Goal: Task Accomplishment & Management: Complete application form

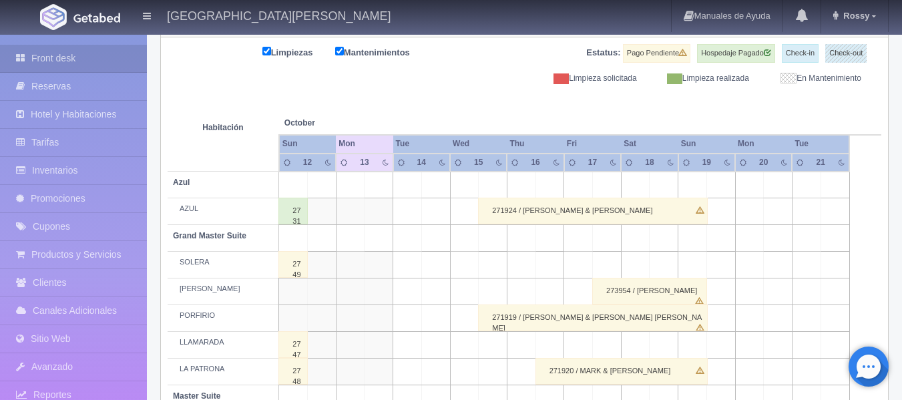
scroll to position [134, 0]
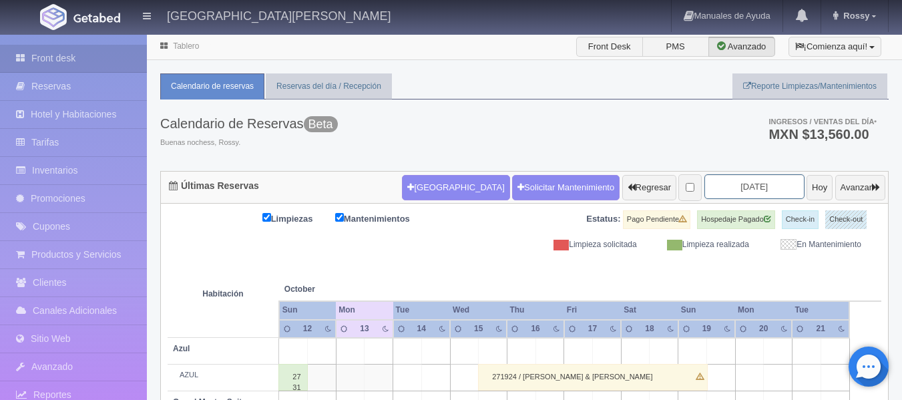
click at [761, 183] on input "2025-10-14" at bounding box center [754, 186] width 100 height 25
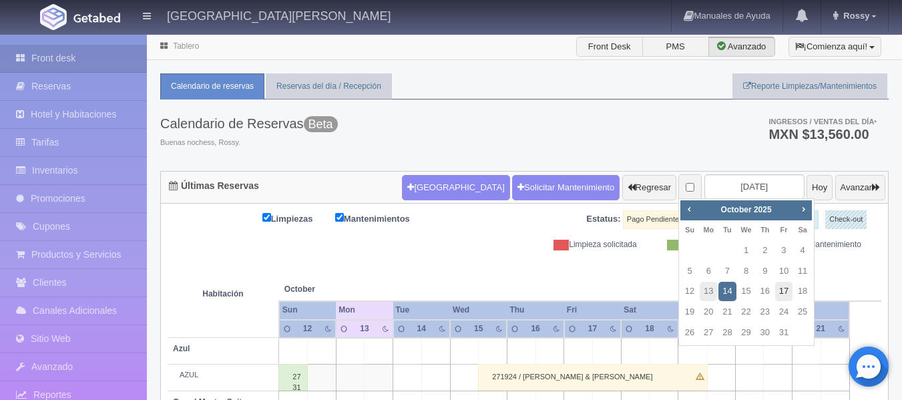
click at [786, 294] on link "17" at bounding box center [783, 291] width 17 height 19
type input "[DATE]"
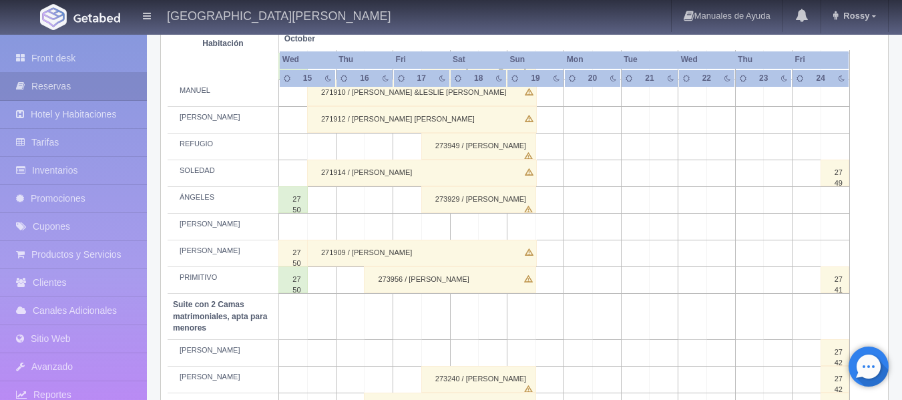
scroll to position [786, 0]
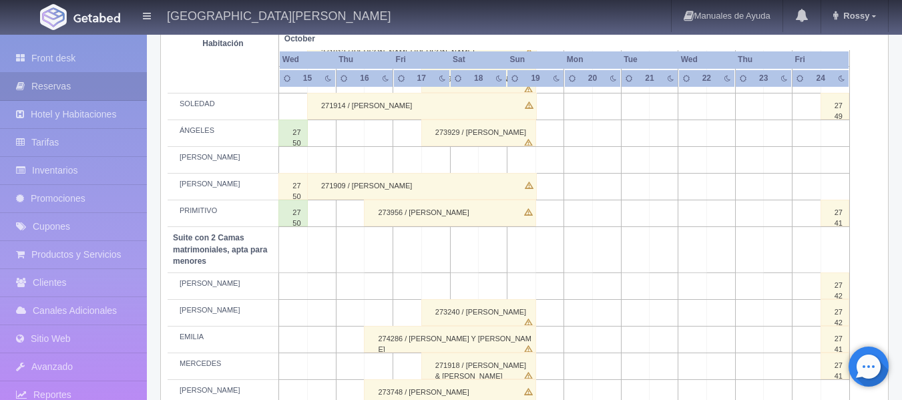
click at [479, 305] on div "273240 / ALAN FIGUEROA" at bounding box center [478, 312] width 115 height 27
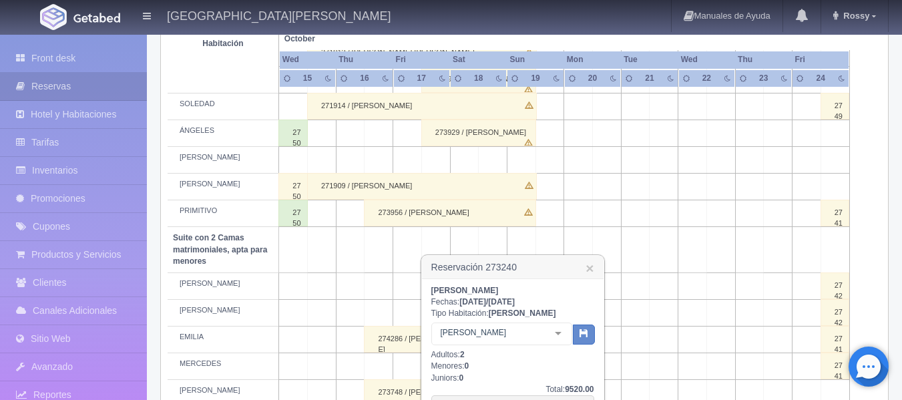
scroll to position [919, 0]
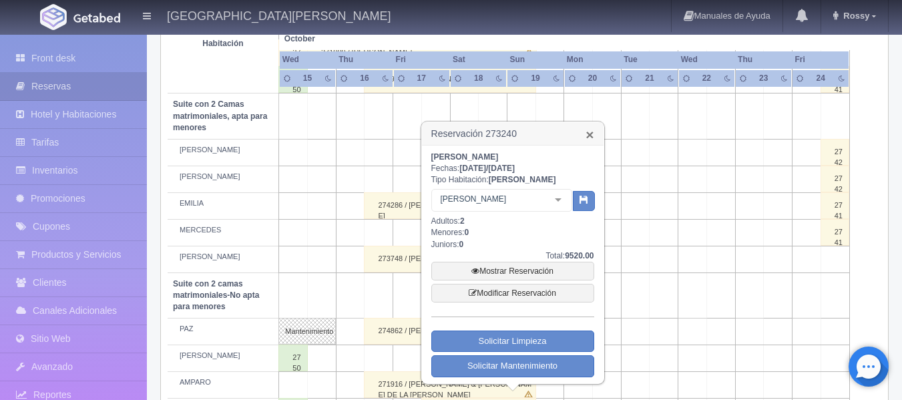
click at [594, 137] on link "×" at bounding box center [590, 135] width 8 height 14
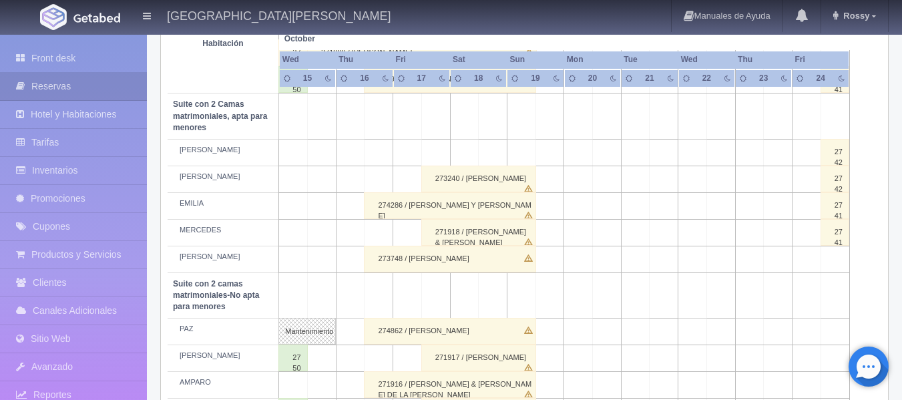
click at [514, 178] on div "273240 / ALAN FIGUEROA" at bounding box center [478, 179] width 115 height 27
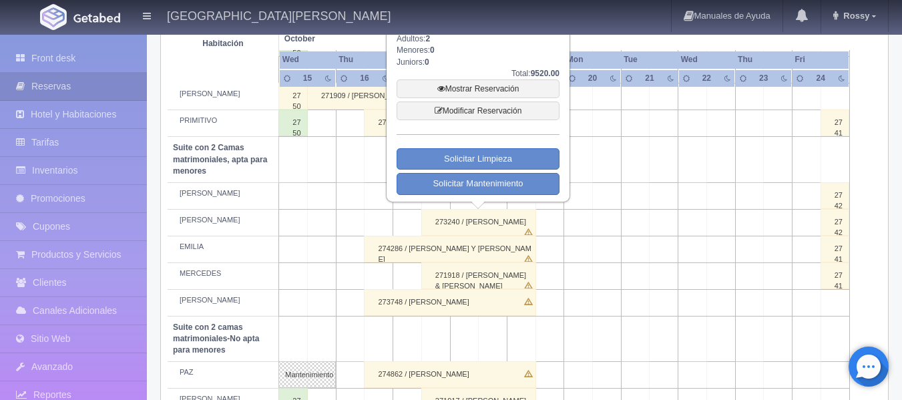
scroll to position [853, 0]
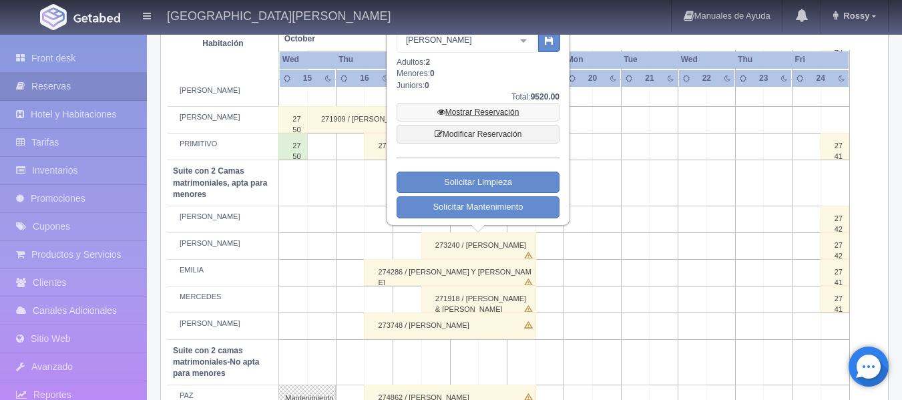
click at [509, 112] on link "Mostrar Reservación" at bounding box center [478, 112] width 163 height 19
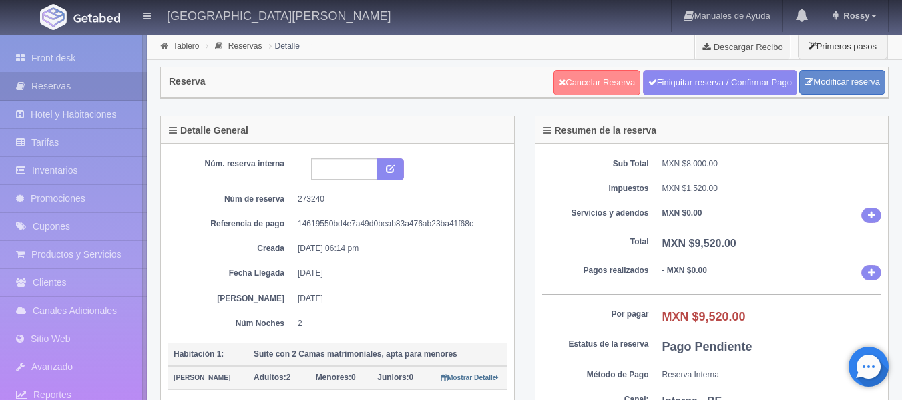
click at [607, 82] on link "Cancelar Reserva" at bounding box center [596, 82] width 87 height 25
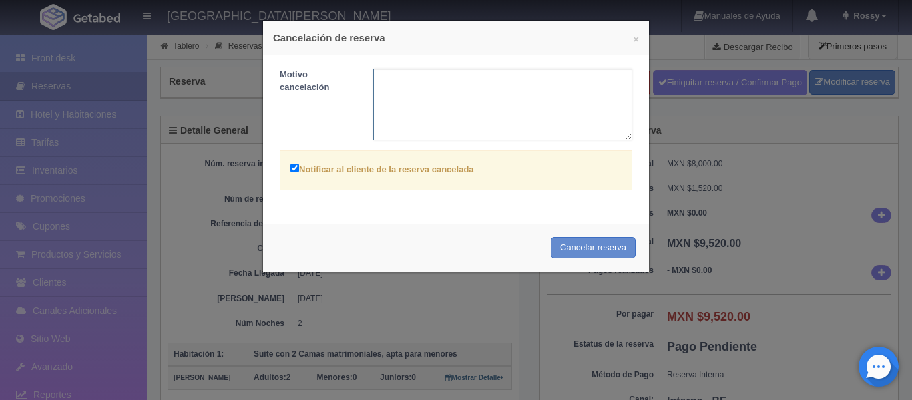
click at [481, 85] on textarea at bounding box center [503, 104] width 260 height 71
type textarea "c"
type textarea "CAMBIO EN ASIGNACIÓN"
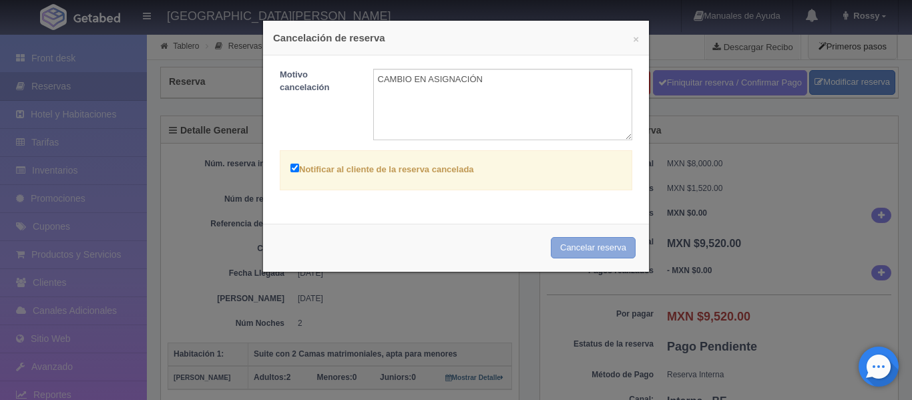
click at [582, 246] on button "Cancelar reserva" at bounding box center [593, 248] width 85 height 22
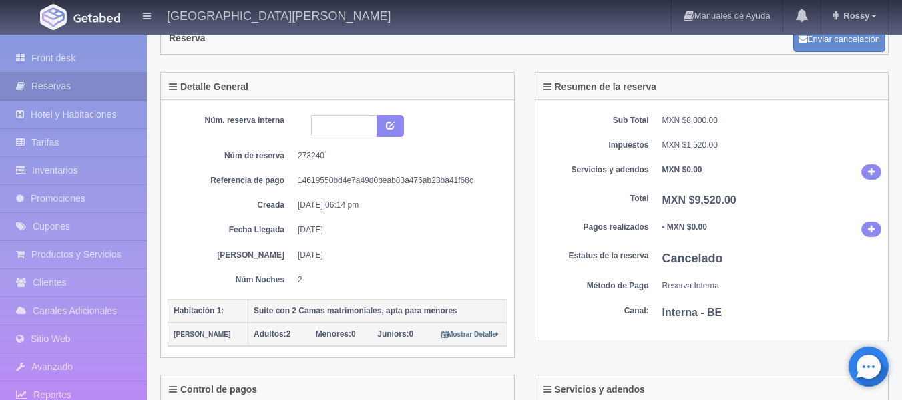
scroll to position [67, 0]
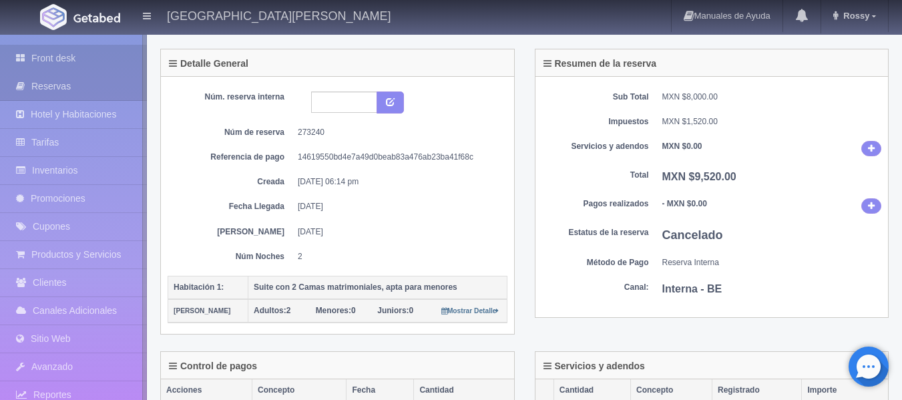
click at [86, 54] on link "Front desk" at bounding box center [73, 58] width 147 height 27
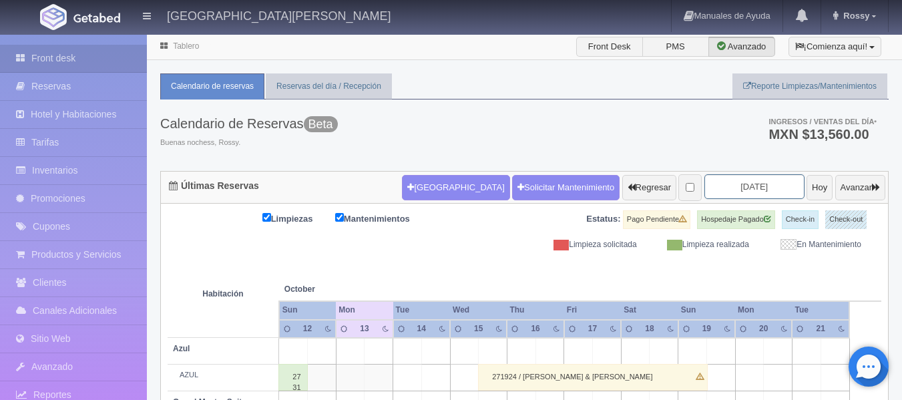
click at [755, 190] on input "2025-10-14" at bounding box center [754, 186] width 100 height 25
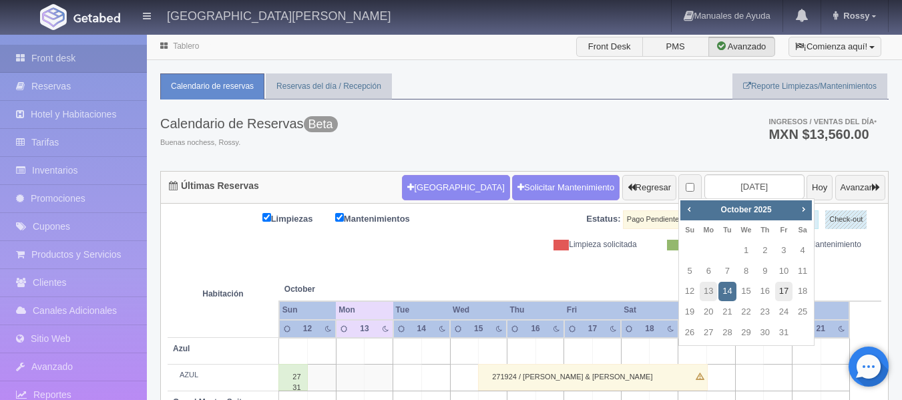
click at [786, 290] on link "17" at bounding box center [783, 291] width 17 height 19
type input "2025-10-17"
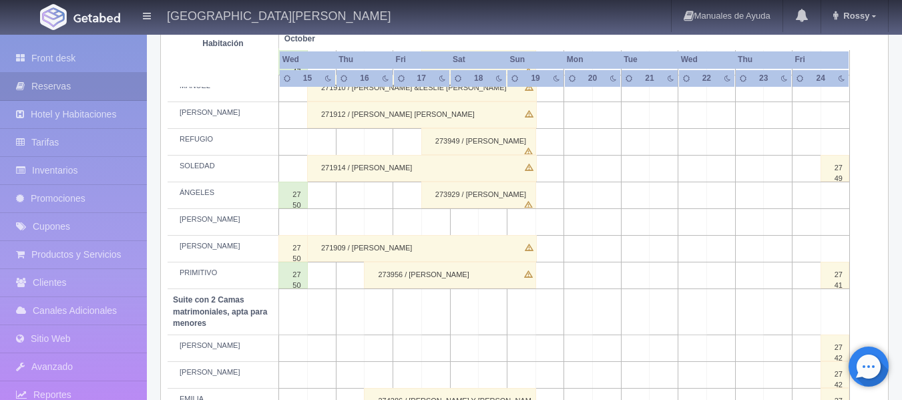
scroll to position [801, 0]
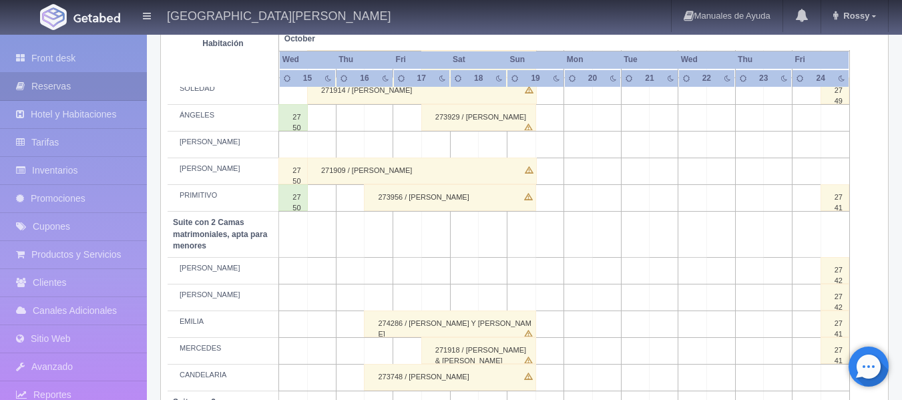
click at [435, 266] on td at bounding box center [435, 270] width 29 height 27
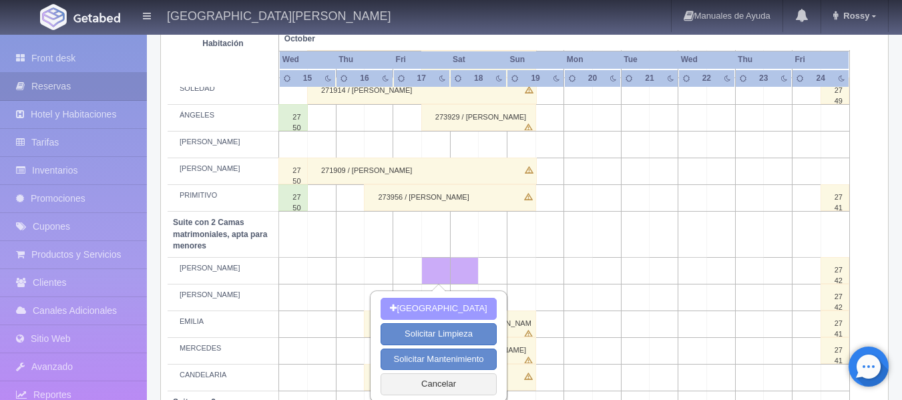
click at [441, 304] on button "Nueva Reserva" at bounding box center [439, 309] width 116 height 22
type input "[DATE]"
type input "18-10-2025"
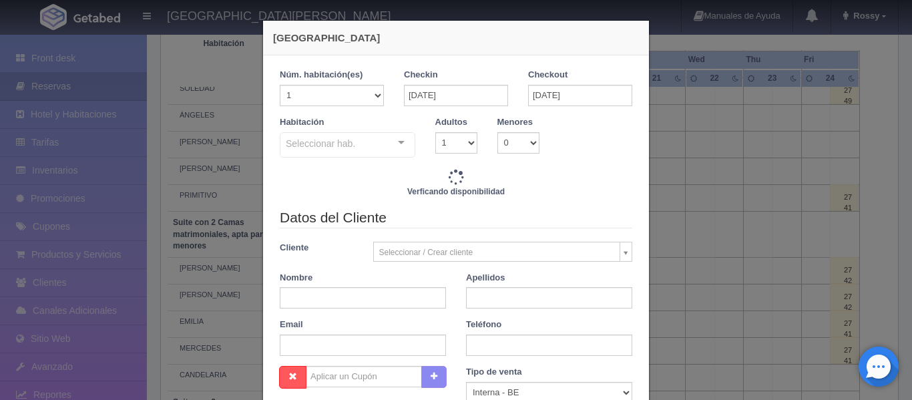
checkbox input "false"
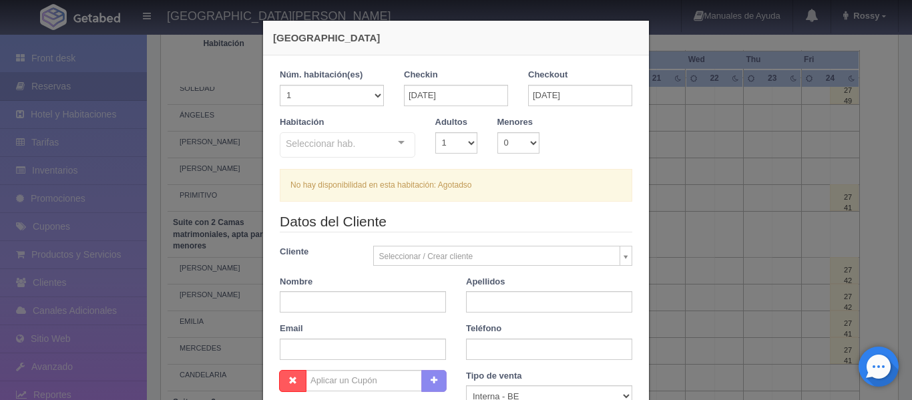
click at [396, 142] on div "Seleccionar hab. Suite con 2 camas matrimoniales-No apta para menores Suite con…" at bounding box center [348, 145] width 136 height 27
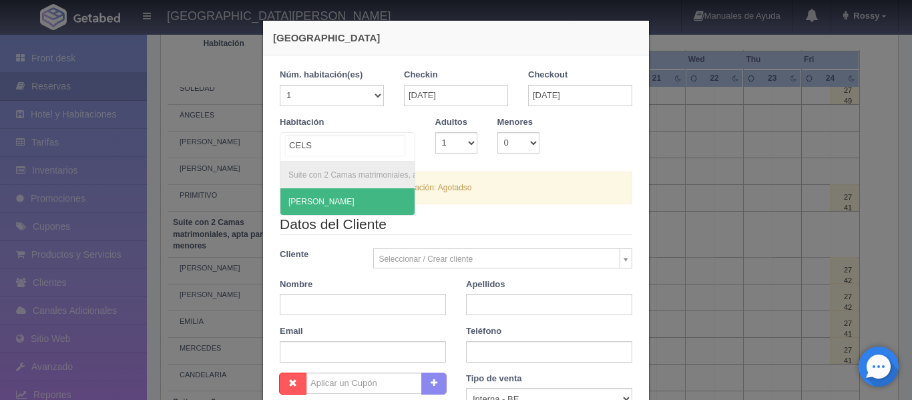
type input "CELSO"
click at [338, 209] on span "CELSO" at bounding box center [384, 201] width 208 height 27
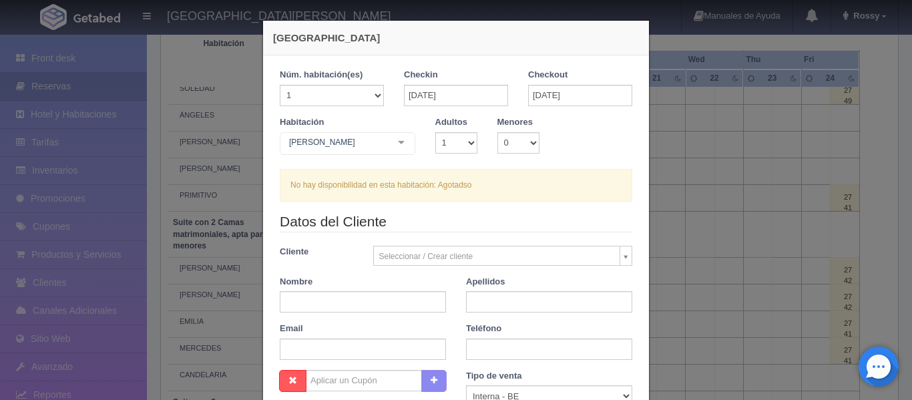
checkbox input "false"
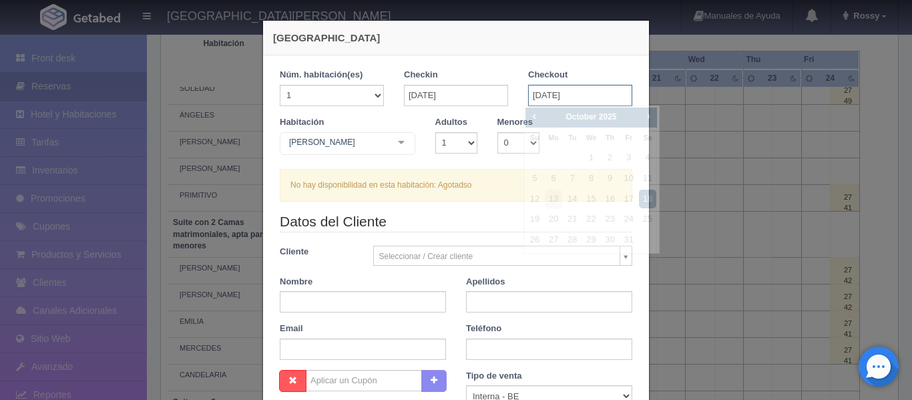
click at [581, 97] on input "18-10-2025" at bounding box center [580, 95] width 104 height 21
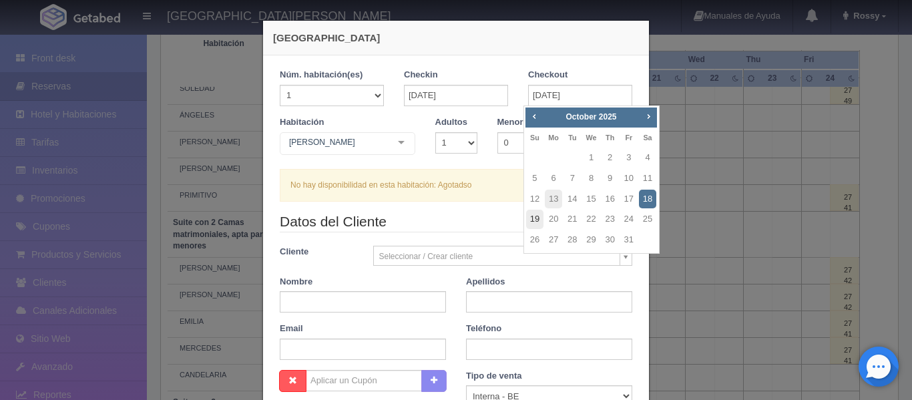
click at [532, 219] on link "19" at bounding box center [534, 219] width 17 height 19
type input "19-10-2025"
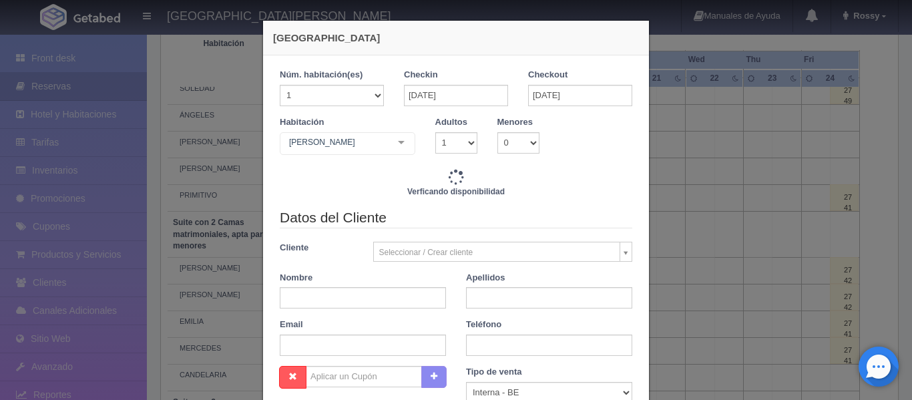
checkbox input "false"
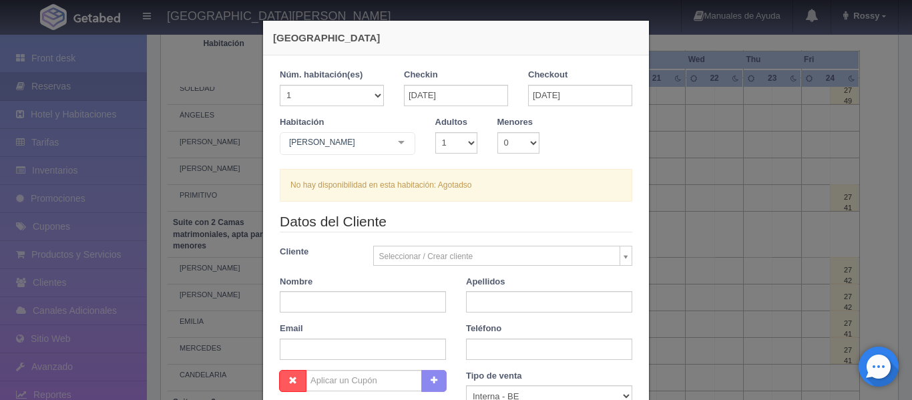
click at [746, 39] on div "Nueva Reserva 1 Núm. habitación(es) 1 2 3 4 5 6 7 8 9 10 11 12 13 14 15 16 17 1…" at bounding box center [456, 200] width 912 height 400
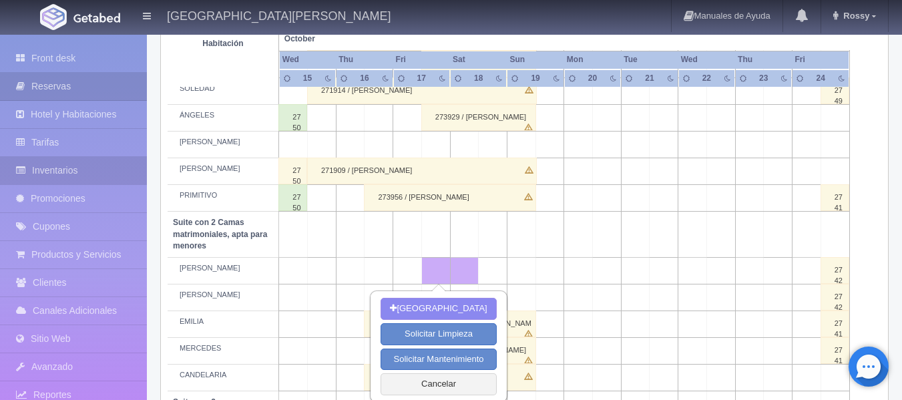
click at [81, 171] on link "Inventarios" at bounding box center [73, 170] width 147 height 27
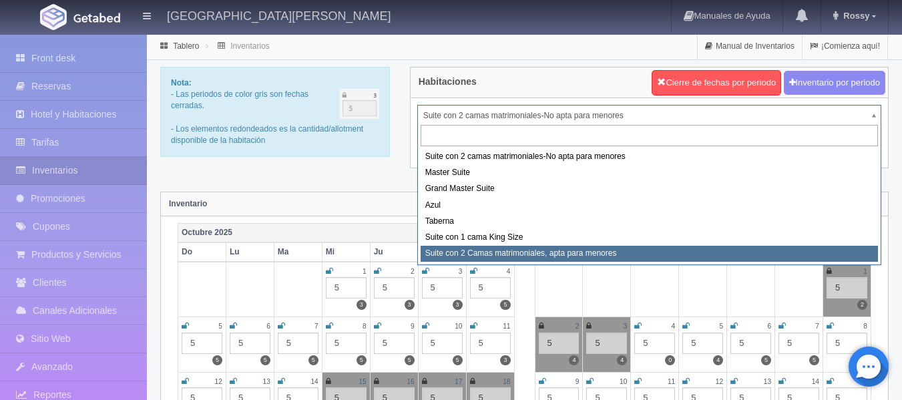
select select "1983"
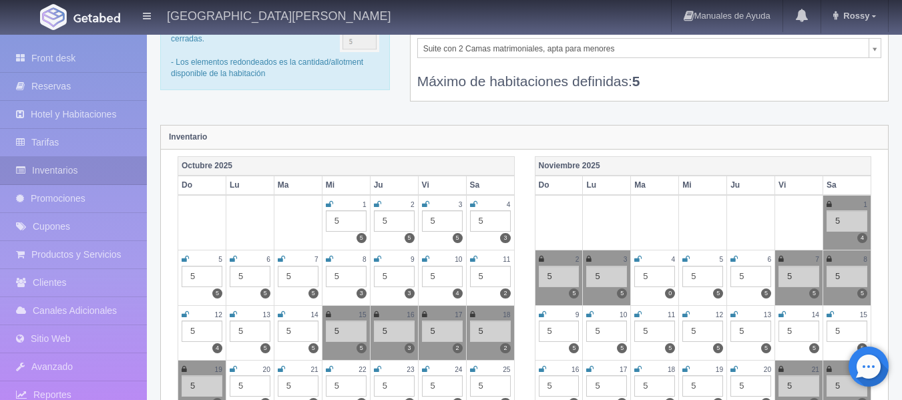
scroll to position [134, 0]
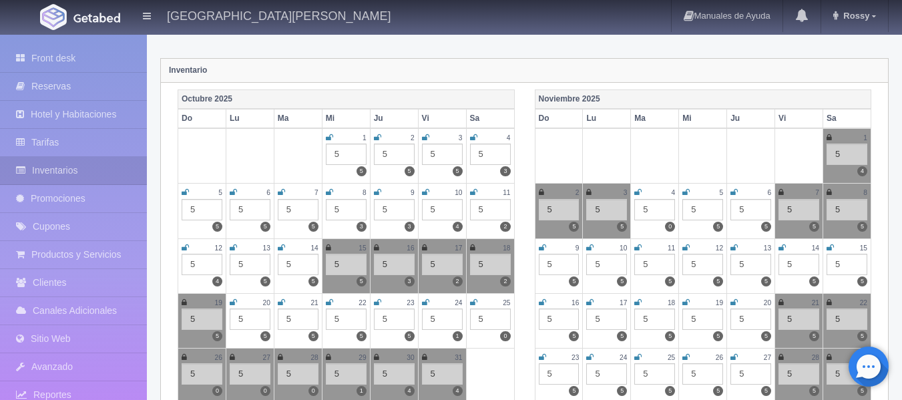
click at [425, 247] on icon at bounding box center [424, 248] width 5 height 8
click at [470, 244] on icon at bounding box center [472, 248] width 5 height 8
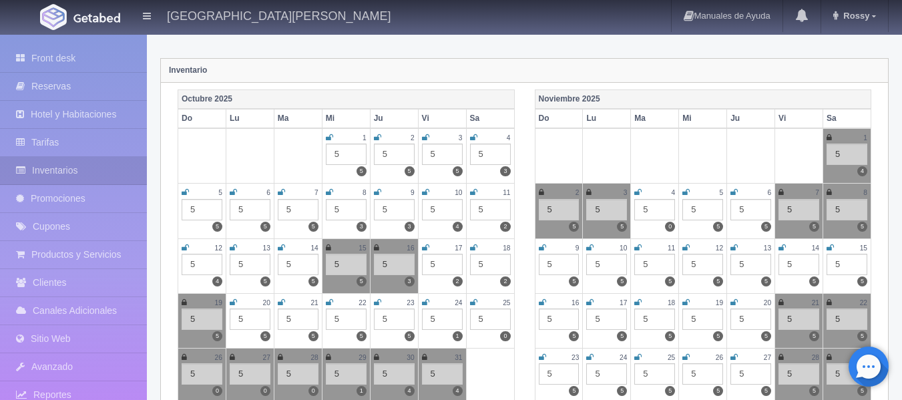
click at [183, 303] on icon at bounding box center [184, 302] width 5 height 8
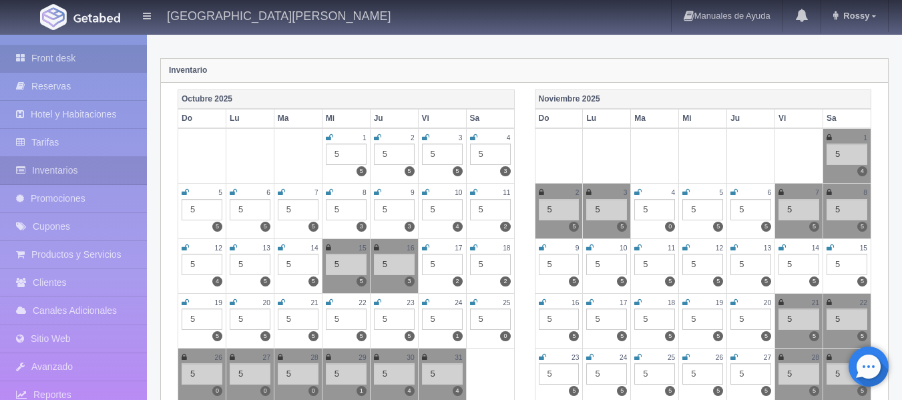
click at [77, 53] on link "Front desk" at bounding box center [73, 58] width 147 height 27
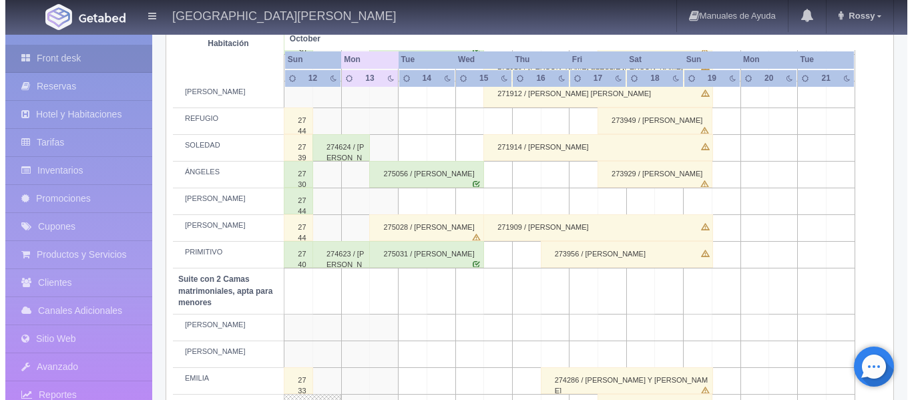
scroll to position [801, 0]
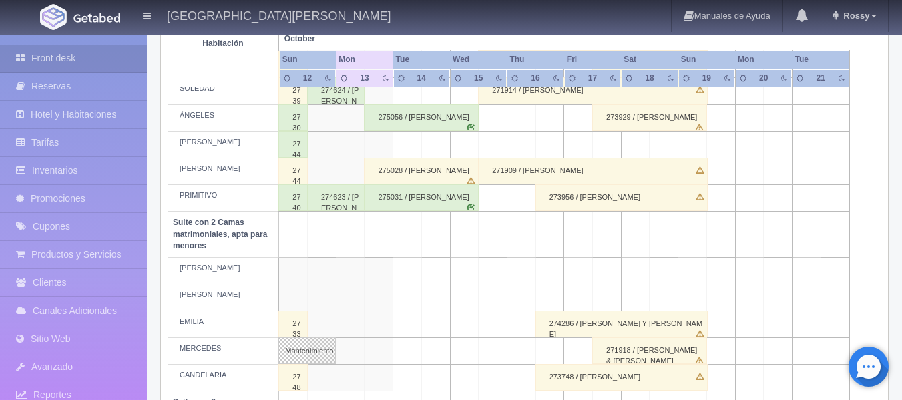
click at [610, 269] on td at bounding box center [607, 270] width 29 height 27
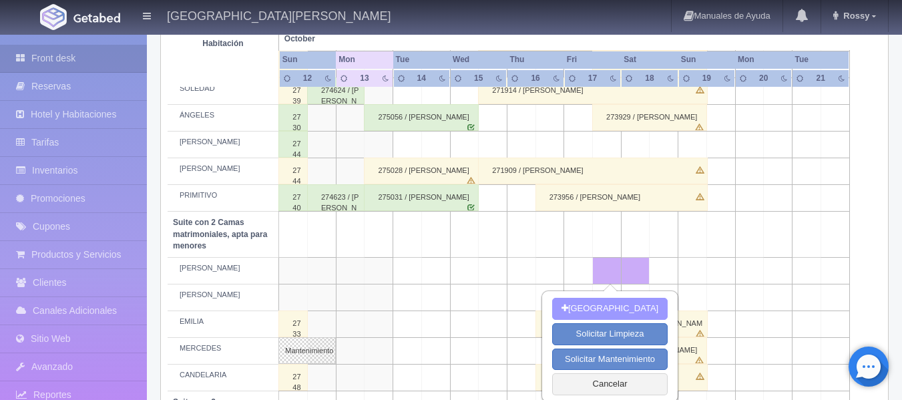
click at [608, 303] on button "Nueva Reserva" at bounding box center [610, 309] width 116 height 22
type input "17-10-2025"
type input "18-10-2025"
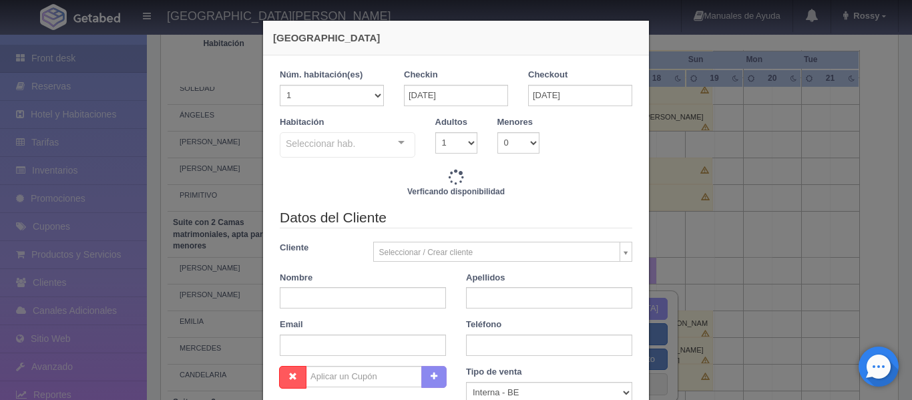
checkbox input "false"
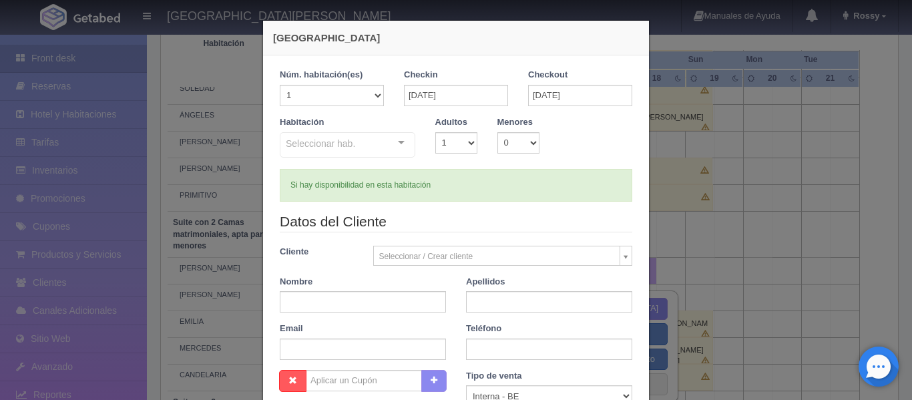
type input "4760.00"
checkbox input "false"
click at [373, 95] on select "1 2 3 4 5 6 7 8 9 10 11 12 13 14 15 16 17 18 19 20" at bounding box center [332, 95] width 104 height 21
click at [598, 95] on input "18-10-2025" at bounding box center [580, 95] width 104 height 21
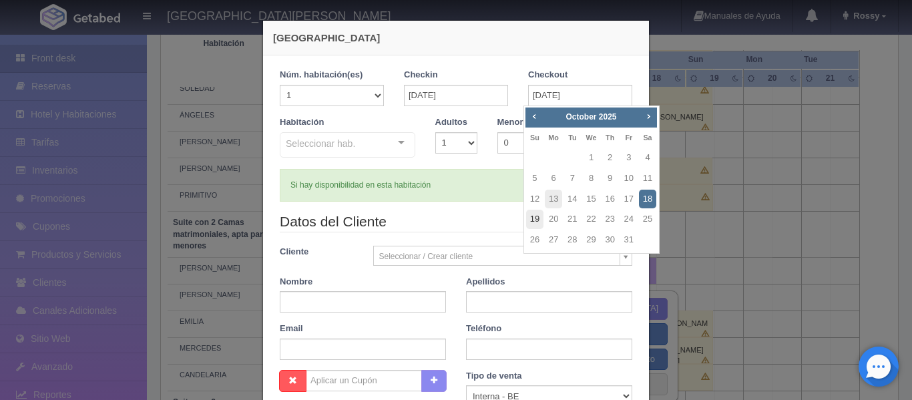
click at [538, 220] on link "19" at bounding box center [534, 219] width 17 height 19
type input "19-10-2025"
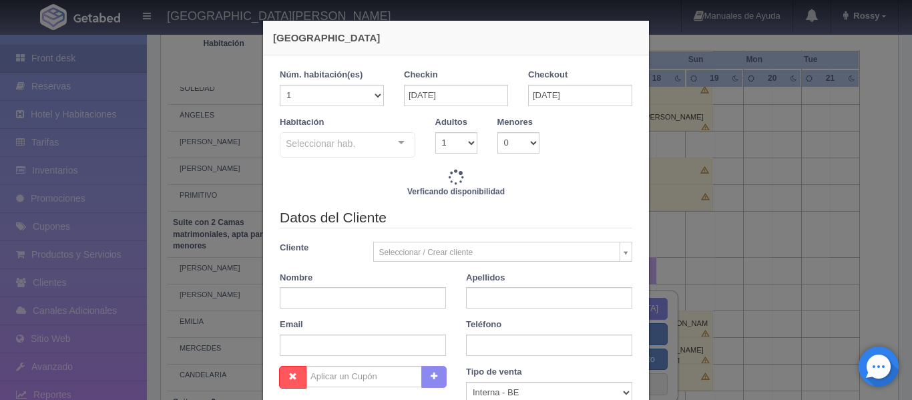
checkbox input "false"
type input "9520.00"
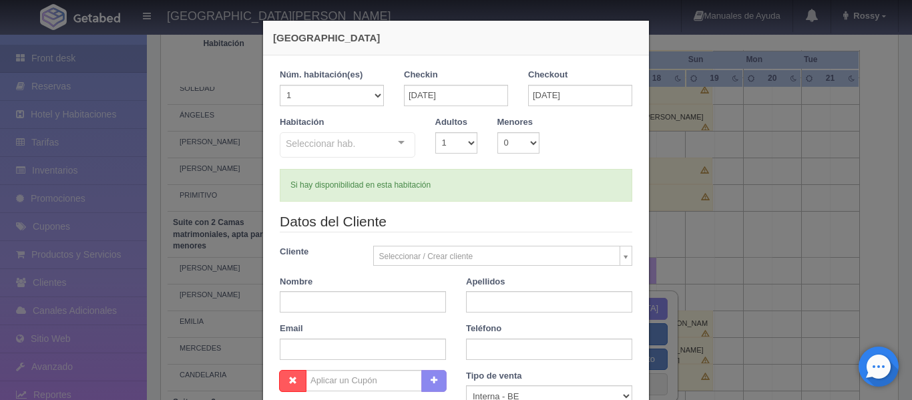
checkbox input "false"
click at [397, 144] on div "Seleccionar hab. Suite con 2 camas matrimoniales-No apta para menores Suite con…" at bounding box center [348, 145] width 136 height 27
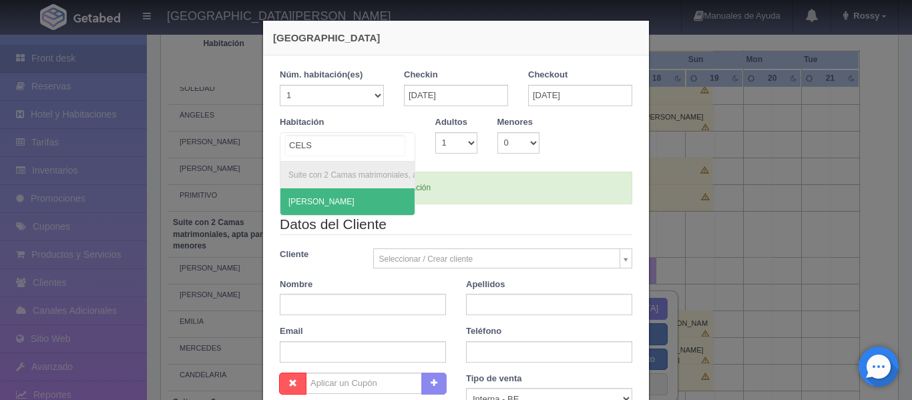
type input "[PERSON_NAME]"
click at [336, 198] on span "[PERSON_NAME]" at bounding box center [384, 201] width 208 height 27
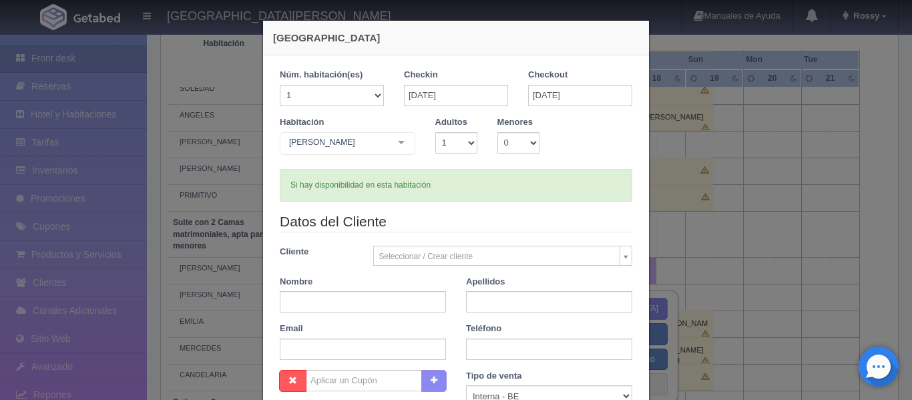
checkbox input "false"
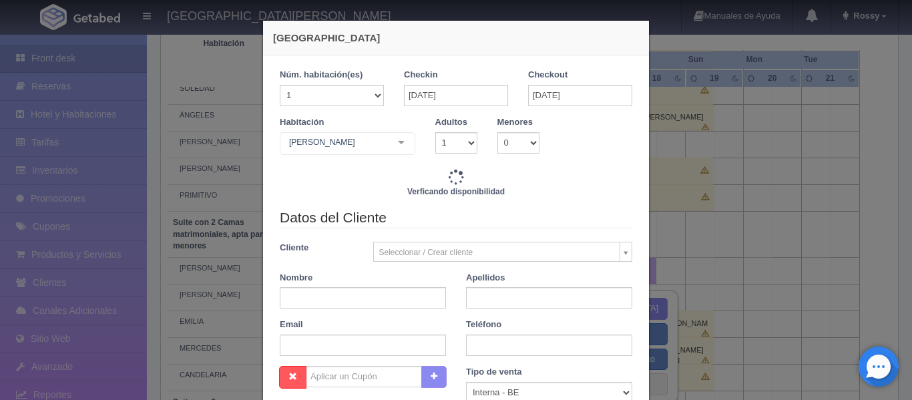
type input "9520.00"
checkbox input "false"
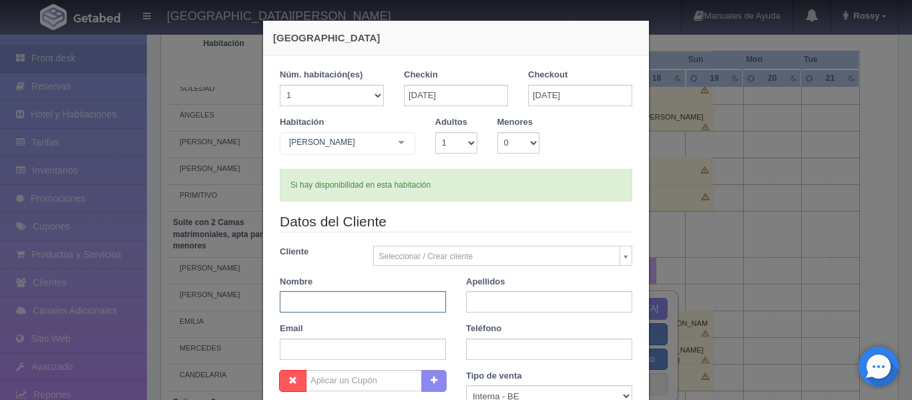
click at [362, 300] on input "text" at bounding box center [363, 301] width 166 height 21
type input "GUADALUPE Y JUAN FRANCO"
drag, startPoint x: 489, startPoint y: 348, endPoint x: 490, endPoint y: 338, distance: 9.4
click at [489, 348] on input "text" at bounding box center [549, 348] width 166 height 21
click at [497, 302] on input "text" at bounding box center [549, 301] width 166 height 21
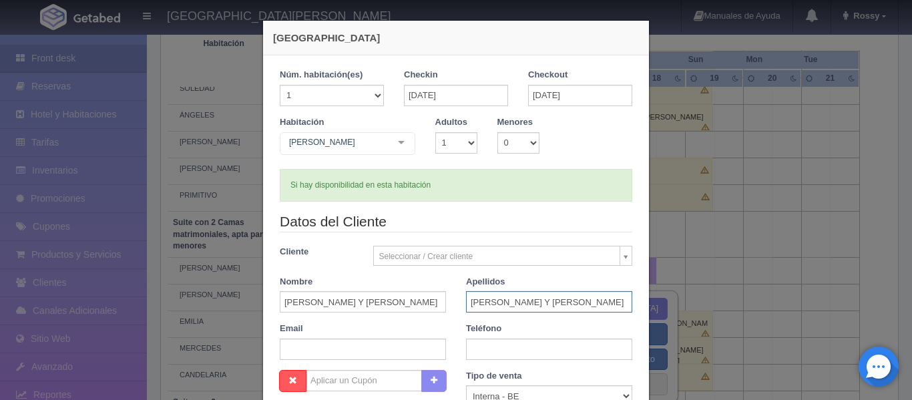
type input "[PERSON_NAME] Y [PERSON_NAME]"
click at [442, 333] on div "Email" at bounding box center [363, 340] width 186 height 37
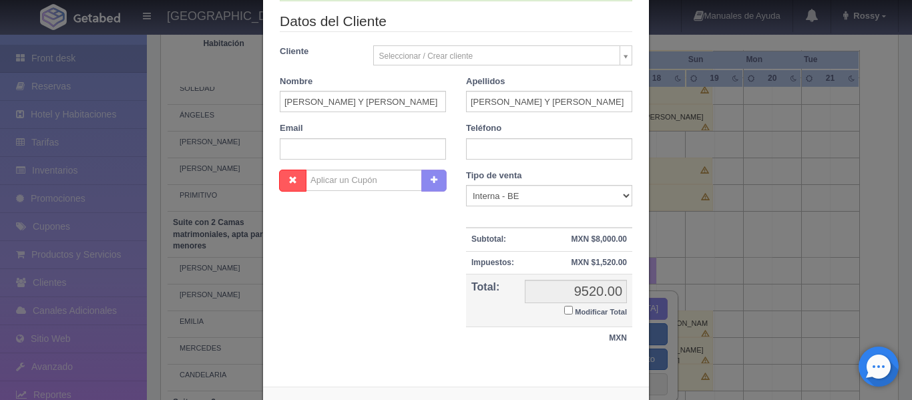
scroll to position [256, 0]
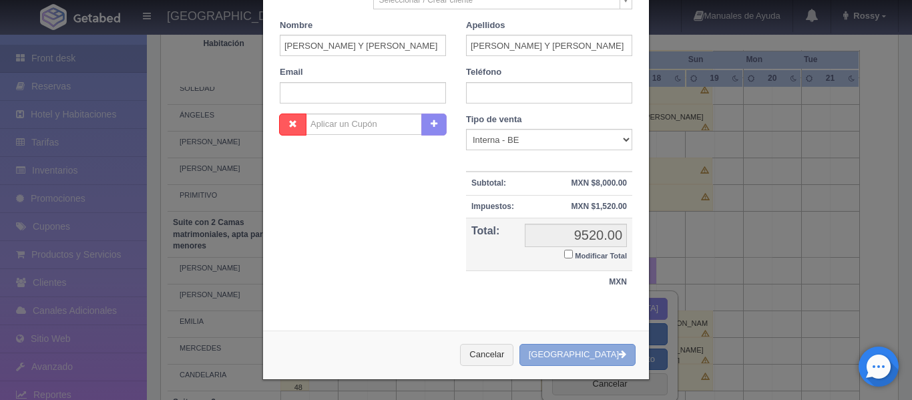
click at [568, 352] on button "[GEOGRAPHIC_DATA]" at bounding box center [577, 355] width 116 height 22
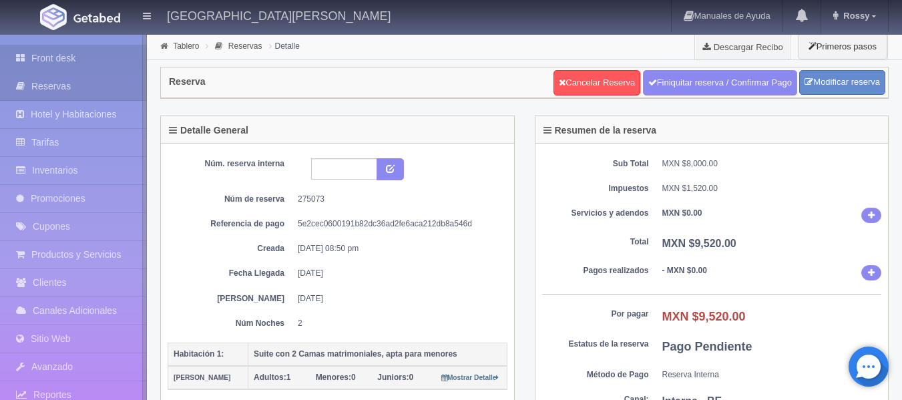
click at [75, 54] on link "Front desk" at bounding box center [73, 58] width 147 height 27
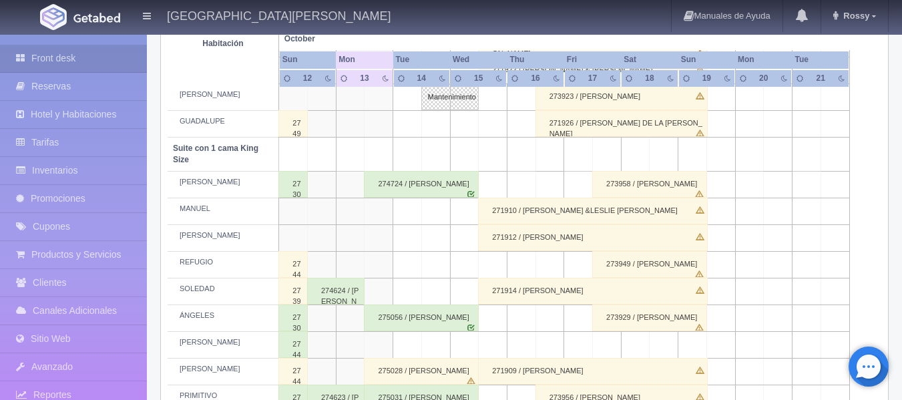
scroll to position [668, 0]
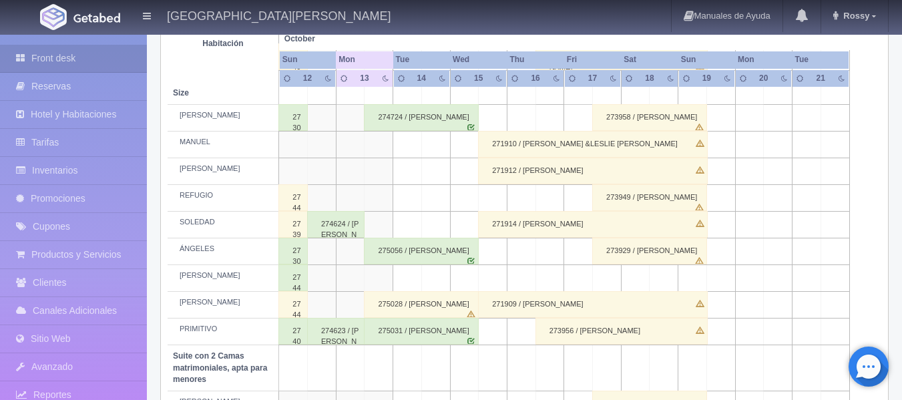
click at [603, 278] on td at bounding box center [607, 278] width 29 height 27
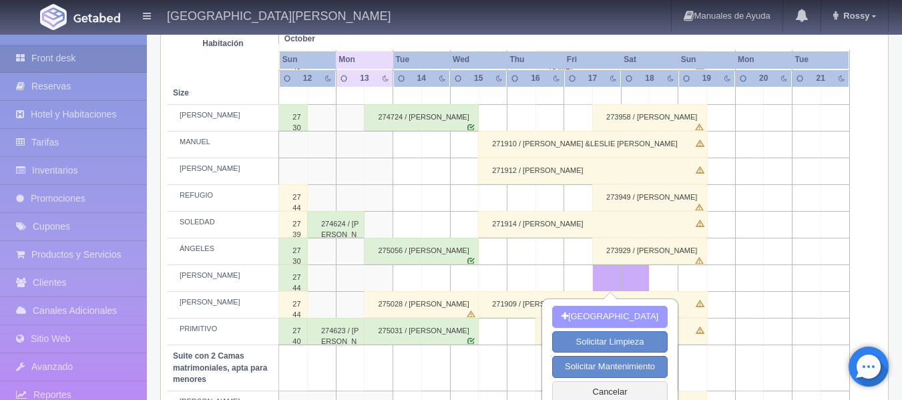
click at [599, 316] on button "Nueva Reserva" at bounding box center [610, 317] width 116 height 22
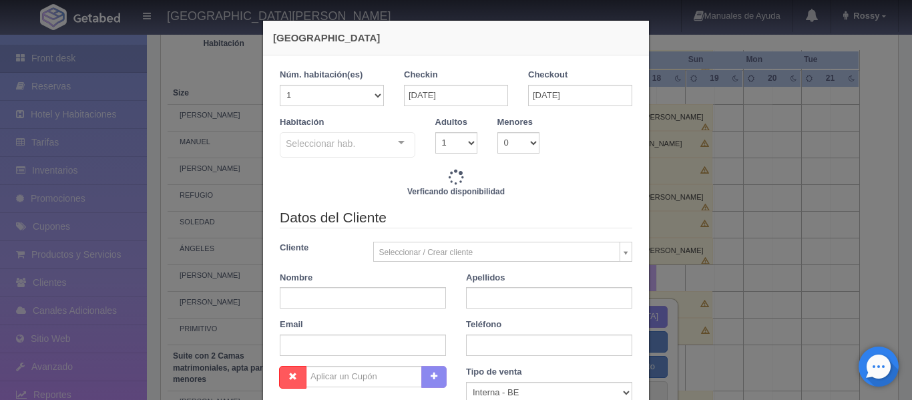
checkbox input "false"
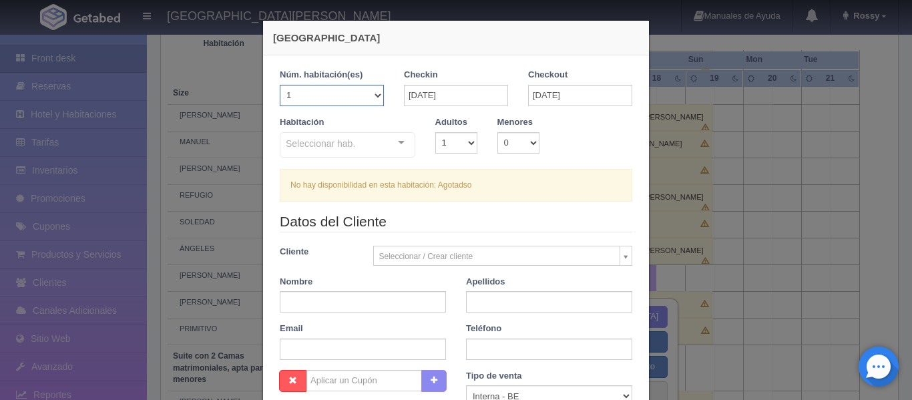
click at [371, 97] on select "1 2 3 4 5 6 7 8 9 10 11 12 13 14 15 16 17 18 19 20" at bounding box center [332, 95] width 104 height 21
click at [369, 95] on select "1 2 3 4 5 6 7 8 9 10 11 12 13 14 15 16 17 18 19 20" at bounding box center [332, 95] width 104 height 21
click at [615, 38] on h4 "[GEOGRAPHIC_DATA]" at bounding box center [456, 38] width 366 height 14
click at [680, 41] on div "Nueva Reserva 1 Núm. habitación(es) 1 2 3 4 5 6 7 8 9 10 11 12 13 14 15 16 17 1…" at bounding box center [456, 200] width 912 height 400
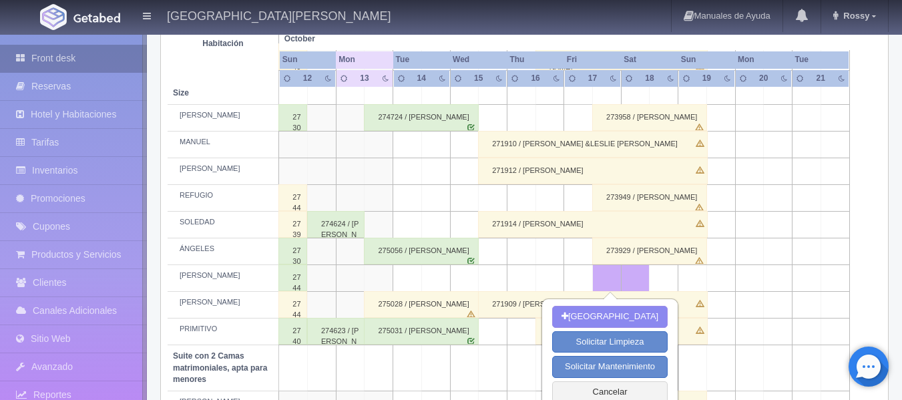
click at [62, 54] on link "Front desk" at bounding box center [73, 58] width 147 height 27
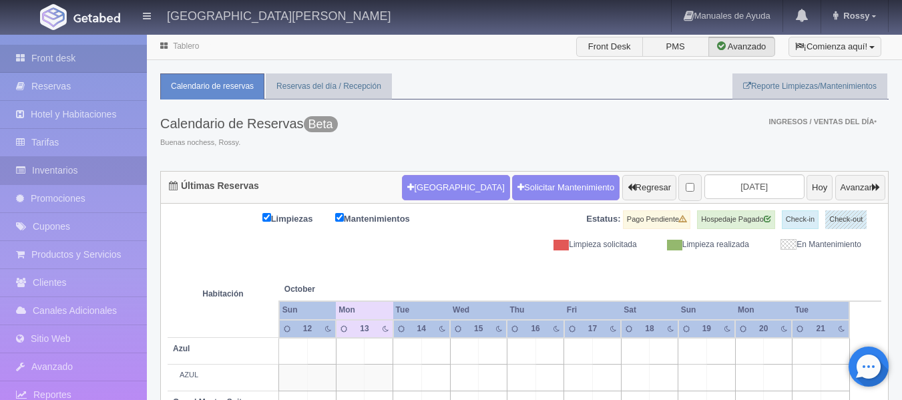
click at [74, 171] on link "Inventarios" at bounding box center [73, 170] width 147 height 27
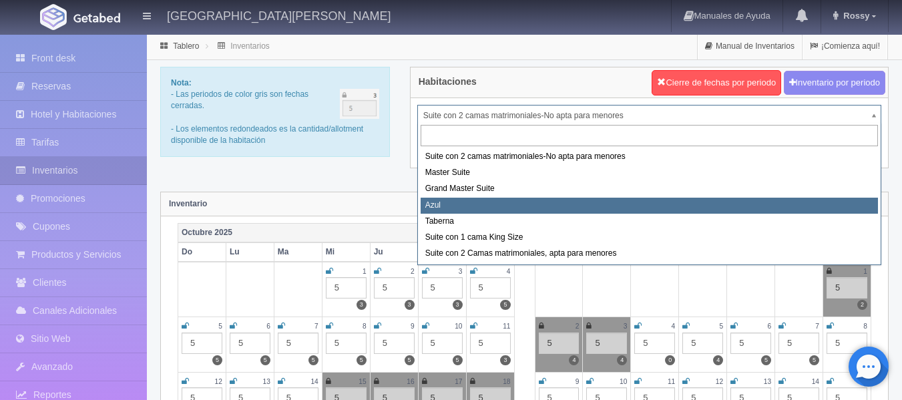
scroll to position [67, 0]
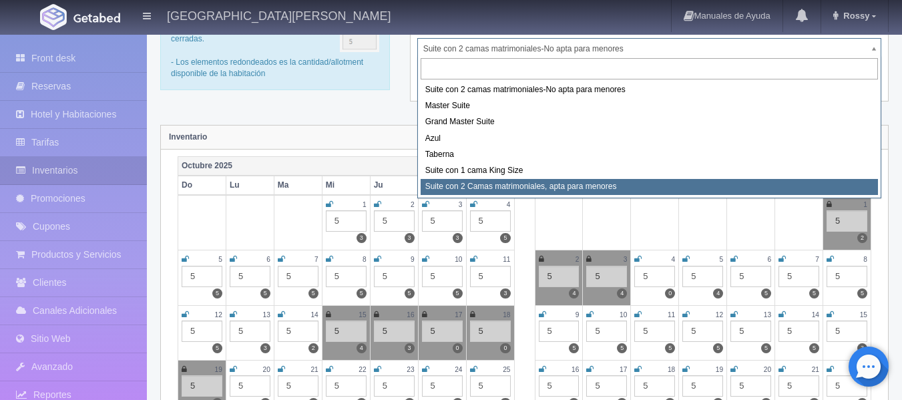
select select "1983"
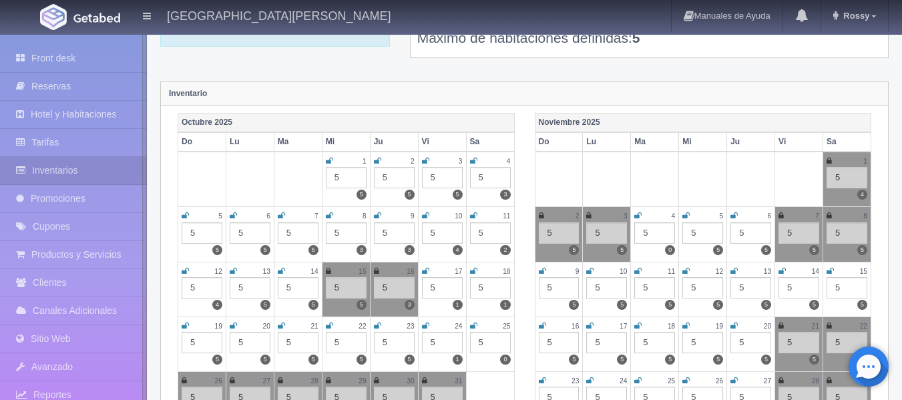
scroll to position [134, 0]
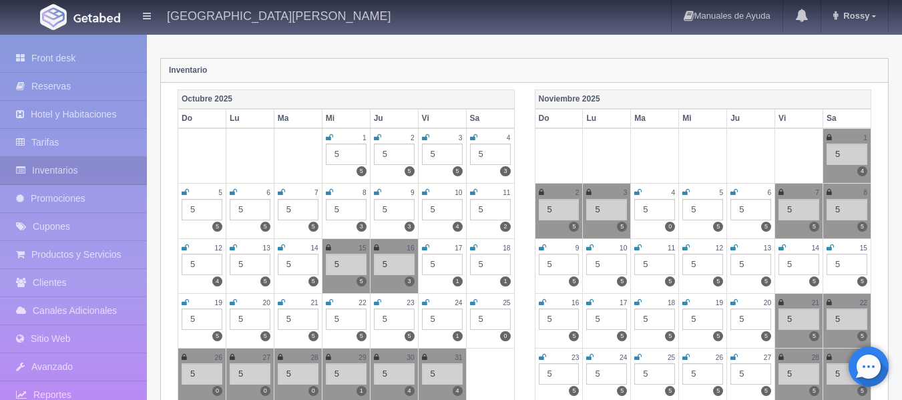
click at [424, 248] on icon at bounding box center [425, 248] width 7 height 8
click at [472, 248] on icon at bounding box center [473, 248] width 7 height 8
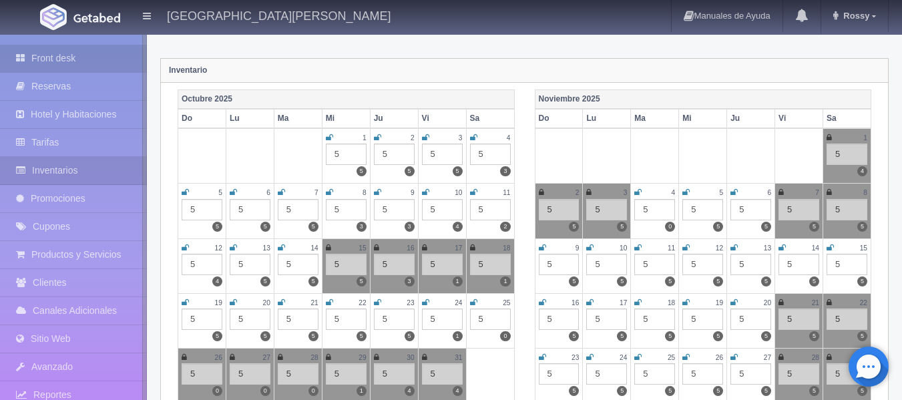
click at [83, 61] on link "Front desk" at bounding box center [73, 58] width 147 height 27
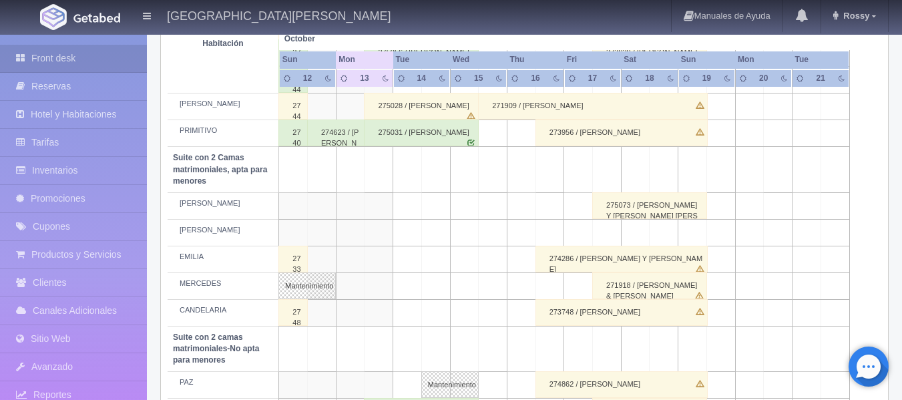
scroll to position [801, 0]
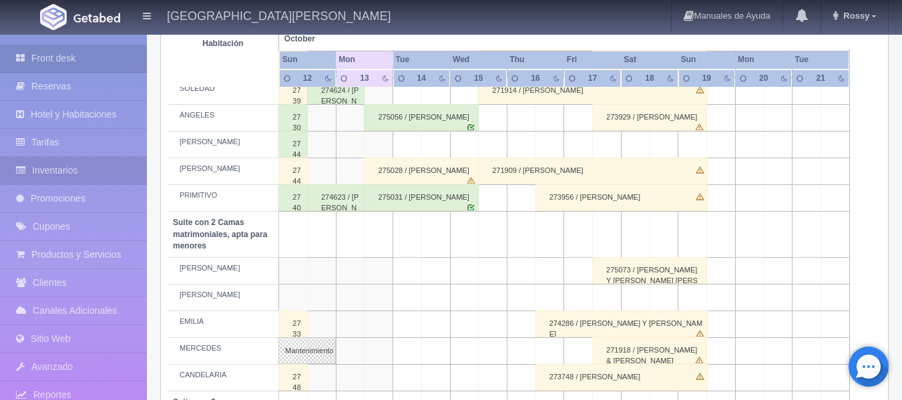
click at [111, 168] on link "Inventarios" at bounding box center [73, 170] width 147 height 27
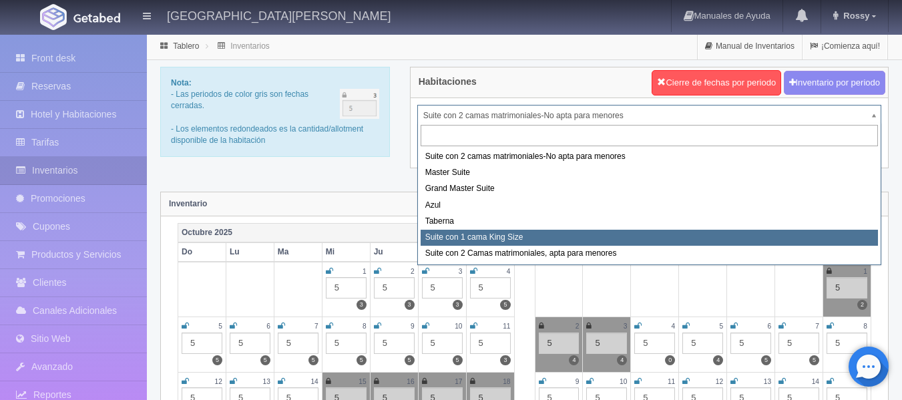
select select "1921"
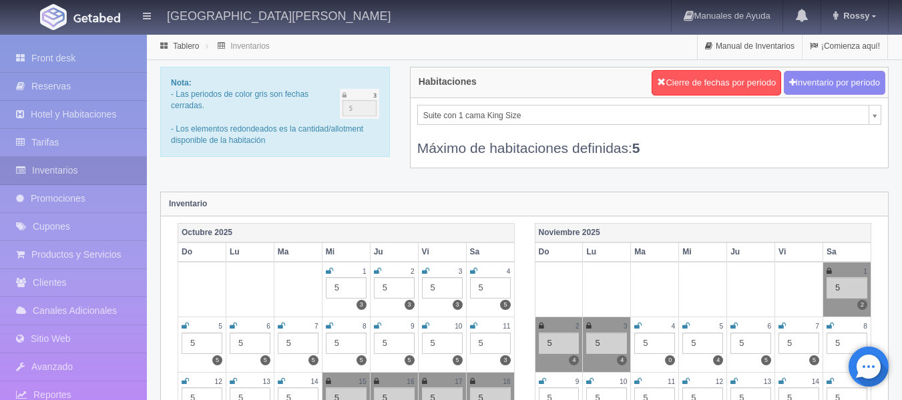
scroll to position [43, 0]
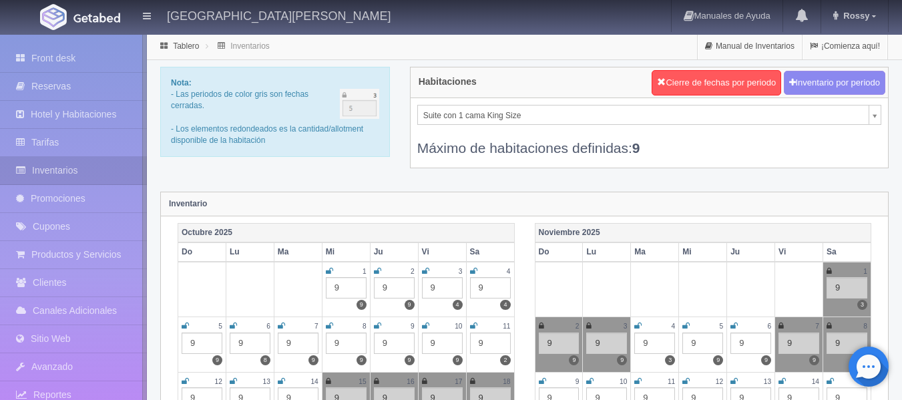
scroll to position [67, 0]
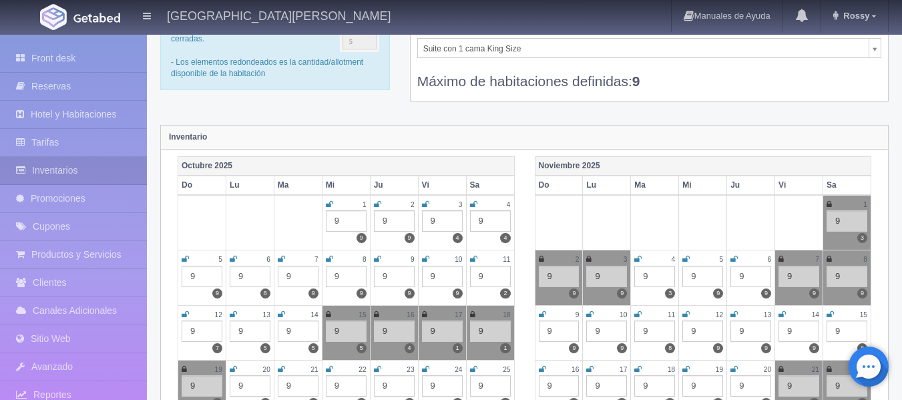
click at [423, 316] on icon at bounding box center [424, 314] width 5 height 8
click at [475, 314] on icon at bounding box center [472, 314] width 5 height 8
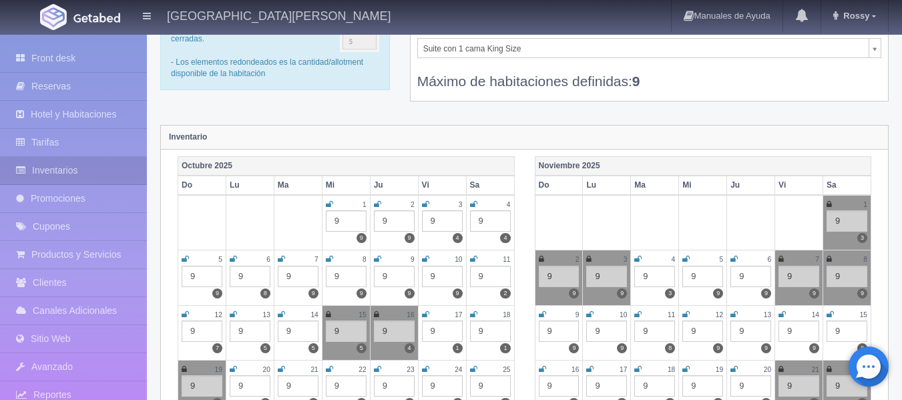
click at [184, 367] on icon at bounding box center [184, 369] width 5 height 8
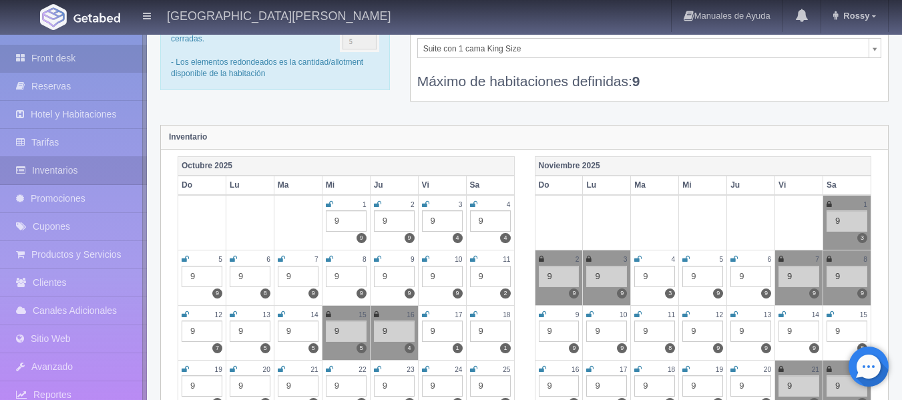
click at [64, 57] on link "Front desk" at bounding box center [73, 58] width 147 height 27
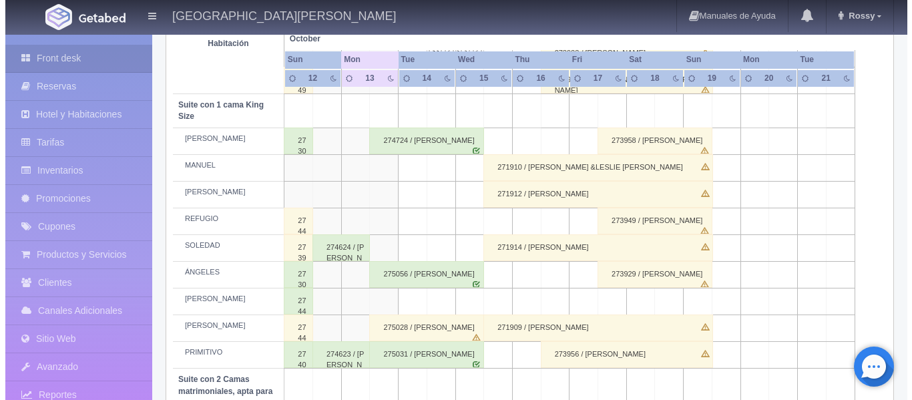
scroll to position [668, 0]
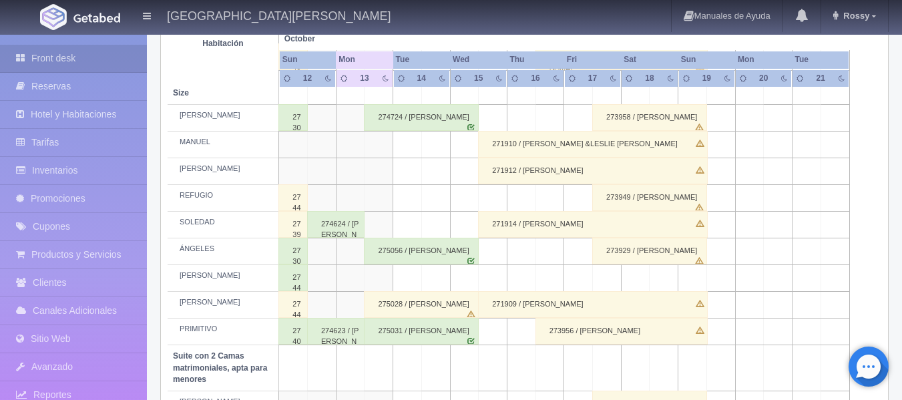
click at [604, 277] on td at bounding box center [607, 278] width 29 height 27
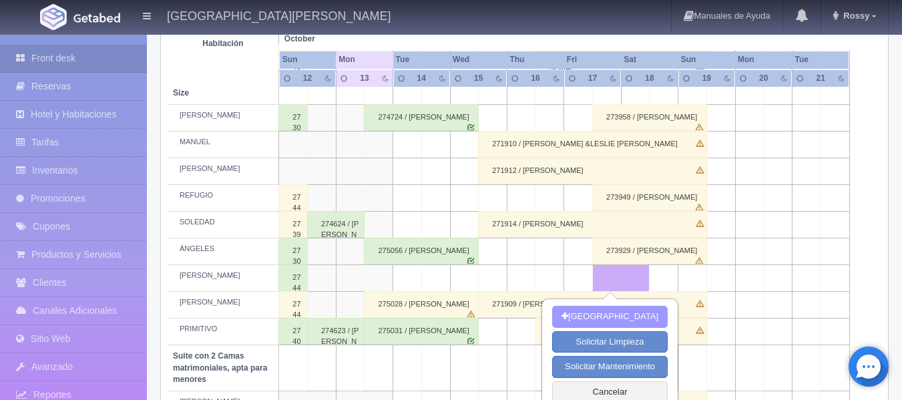
click at [609, 313] on button "[GEOGRAPHIC_DATA]" at bounding box center [610, 317] width 116 height 22
type input "[DATE]"
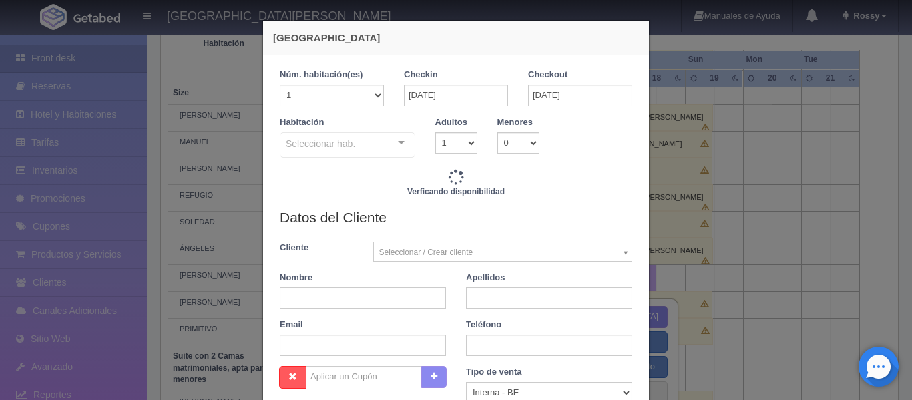
checkbox input "false"
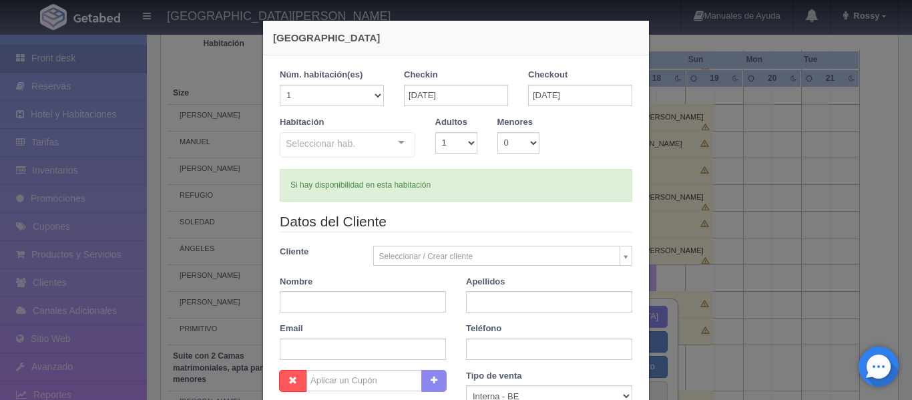
type input "4760.00"
checkbox input "false"
click at [399, 141] on div "Seleccionar hab. Suite con 2 camas matrimoniales-No apta para menores Suite con…" at bounding box center [348, 145] width 136 height 27
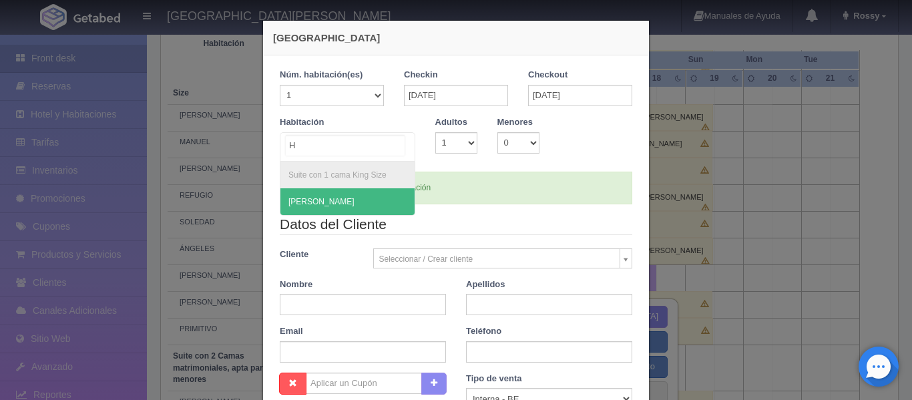
type input "HU"
click at [367, 199] on span "[PERSON_NAME]" at bounding box center [347, 201] width 134 height 27
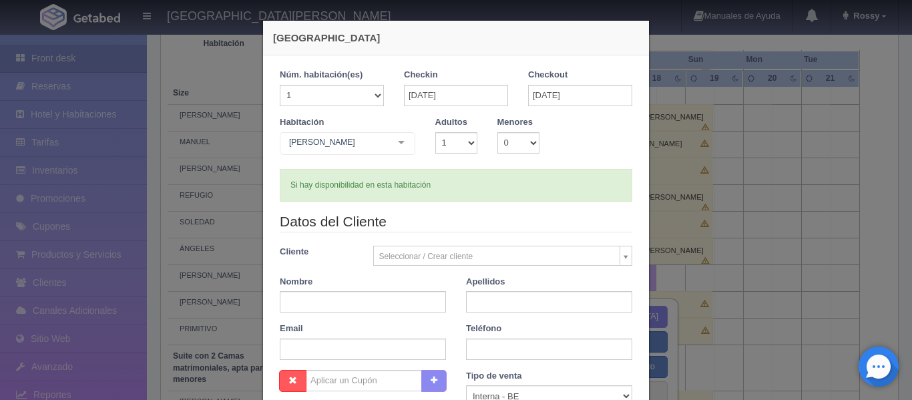
checkbox input "false"
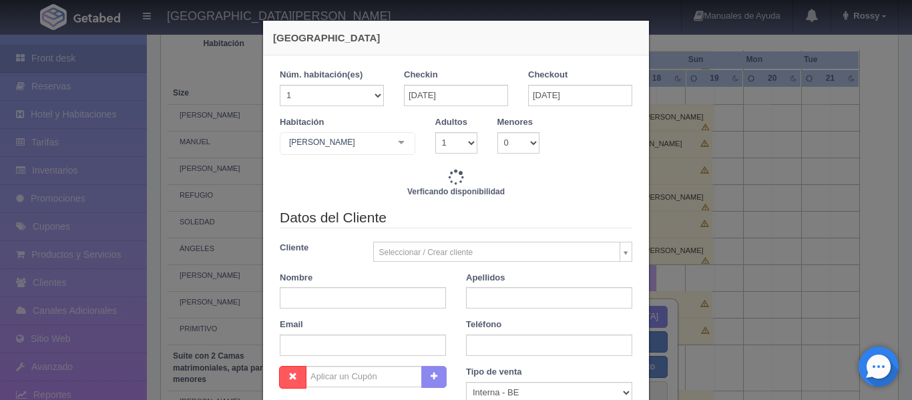
type input "4760.00"
checkbox input "false"
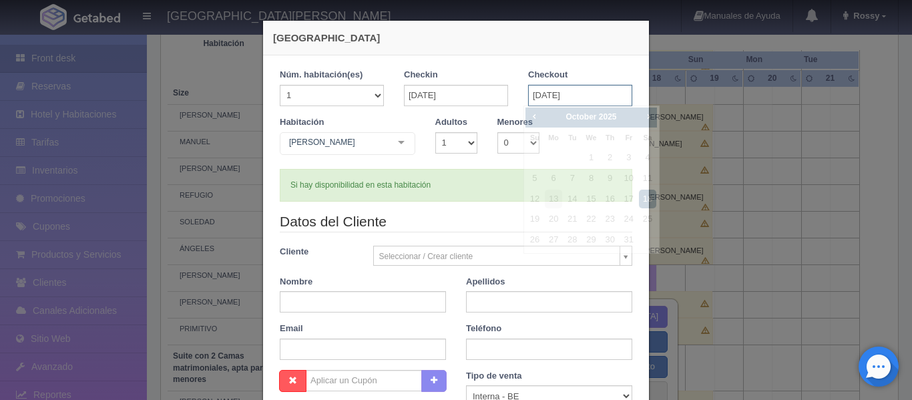
click at [591, 99] on input "[DATE]" at bounding box center [580, 95] width 104 height 21
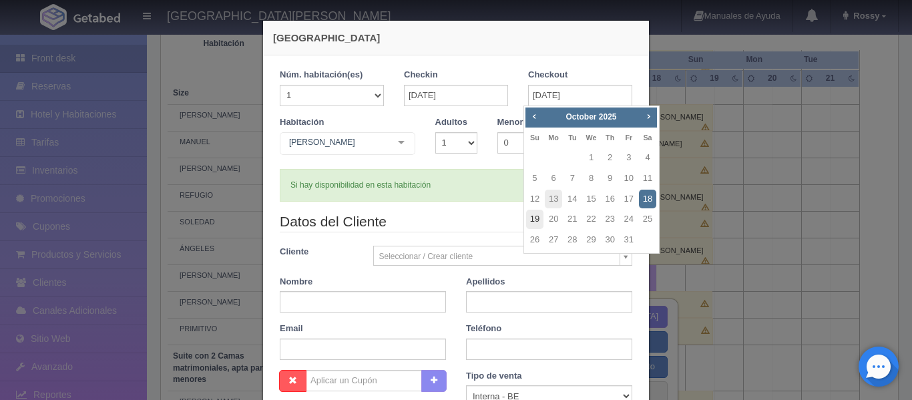
click at [540, 218] on link "19" at bounding box center [534, 219] width 17 height 19
type input "[DATE]"
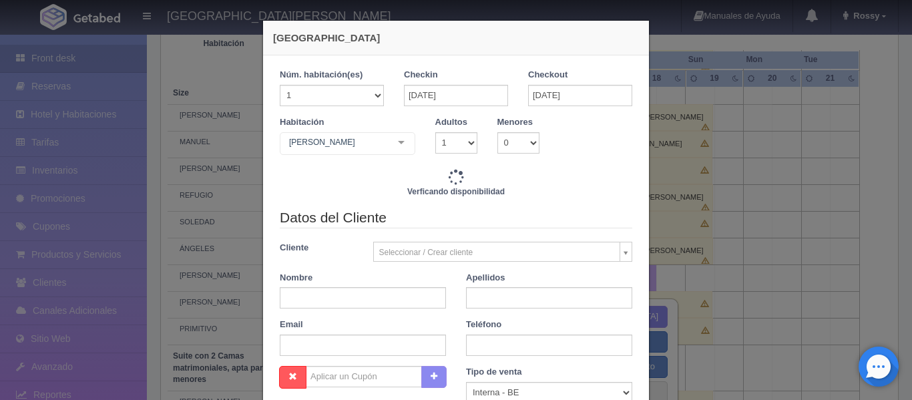
checkbox input "false"
type input "9520.00"
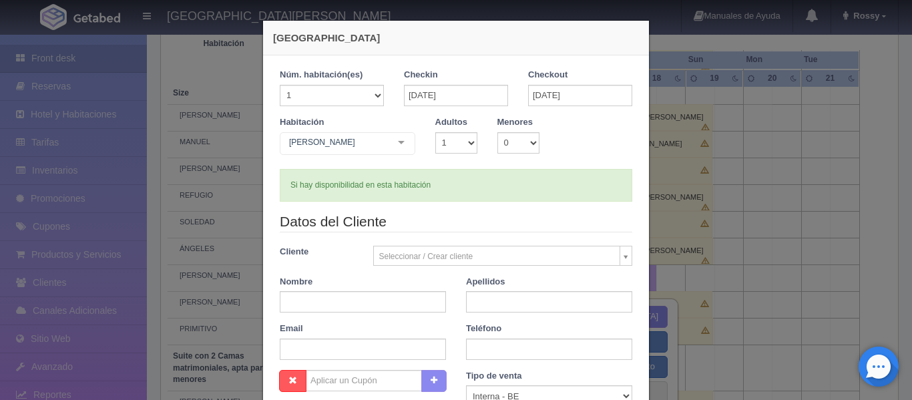
checkbox input "false"
click at [375, 306] on input "text" at bounding box center [363, 301] width 166 height 21
type input "[PERSON_NAME] Y [PERSON_NAME]"
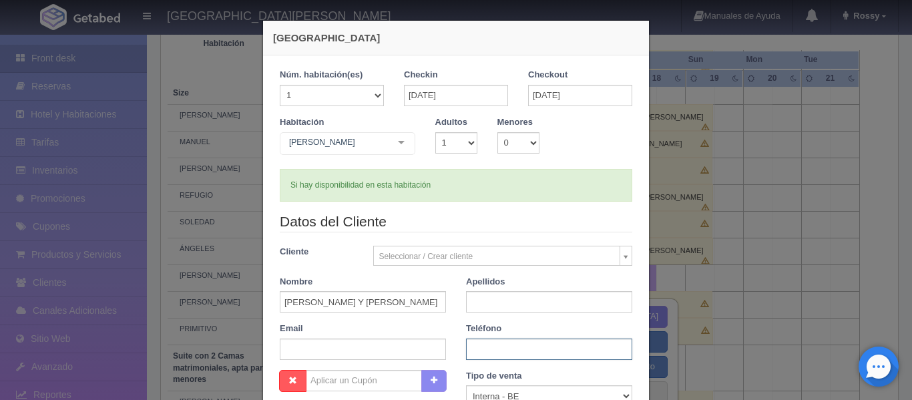
click at [473, 346] on input "text" at bounding box center [549, 348] width 166 height 21
click at [494, 296] on input "text" at bounding box center [549, 301] width 166 height 21
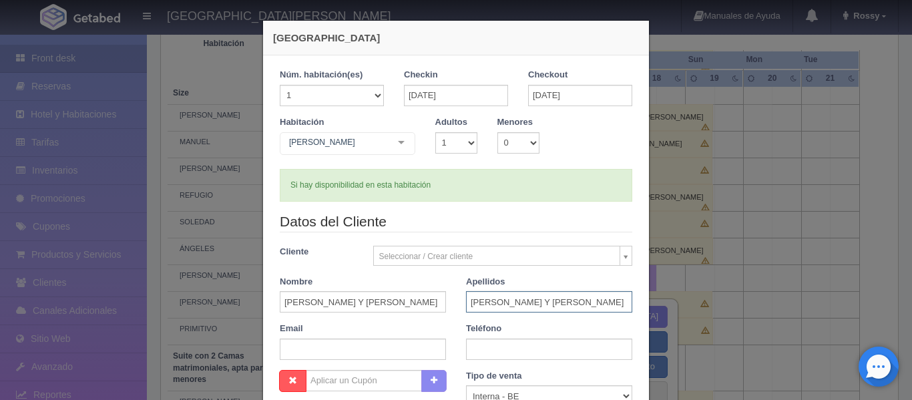
type input "[PERSON_NAME] Y [PERSON_NAME]"
click at [569, 332] on div "Teléfono" at bounding box center [549, 340] width 186 height 37
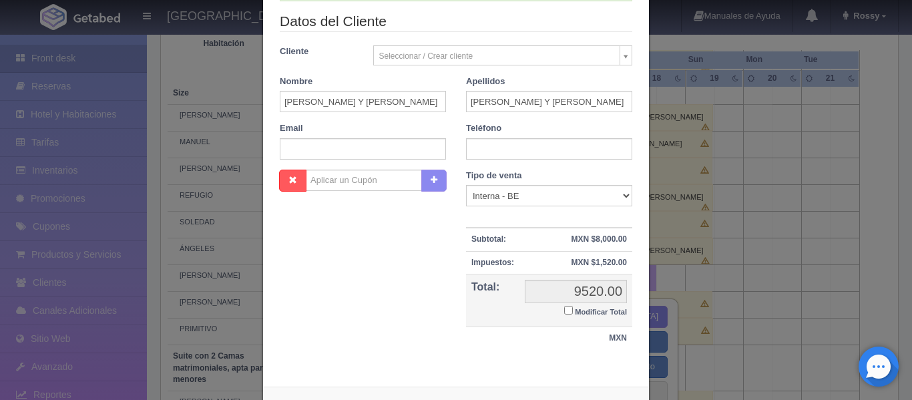
scroll to position [256, 0]
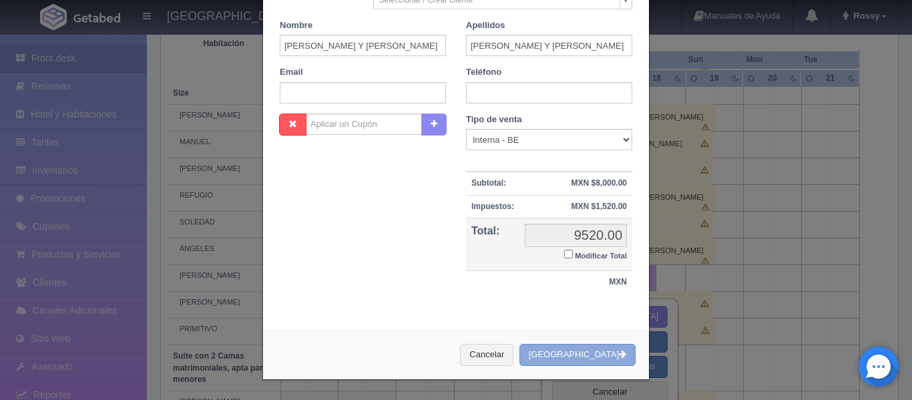
click at [583, 351] on button "[GEOGRAPHIC_DATA]" at bounding box center [577, 355] width 116 height 22
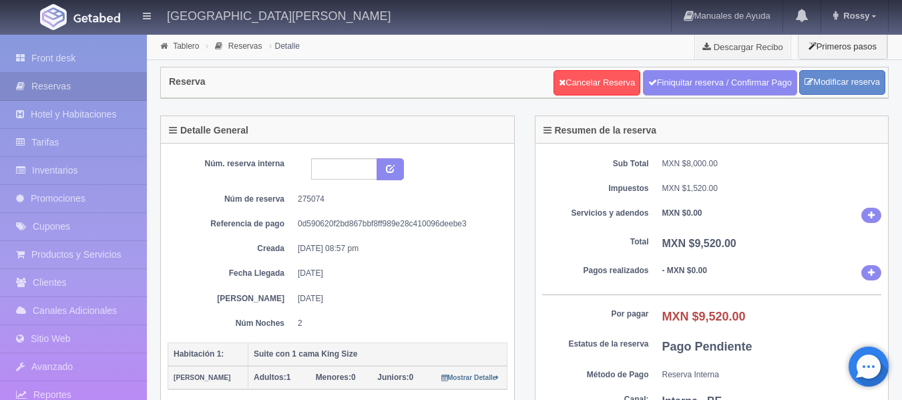
click at [530, 132] on div "Resumen de la reserva Sub Total MXN $8,000.00 Impuestos MXN $1,520.00 Servicios…" at bounding box center [712, 282] width 375 height 332
